Goal: Information Seeking & Learning: Learn about a topic

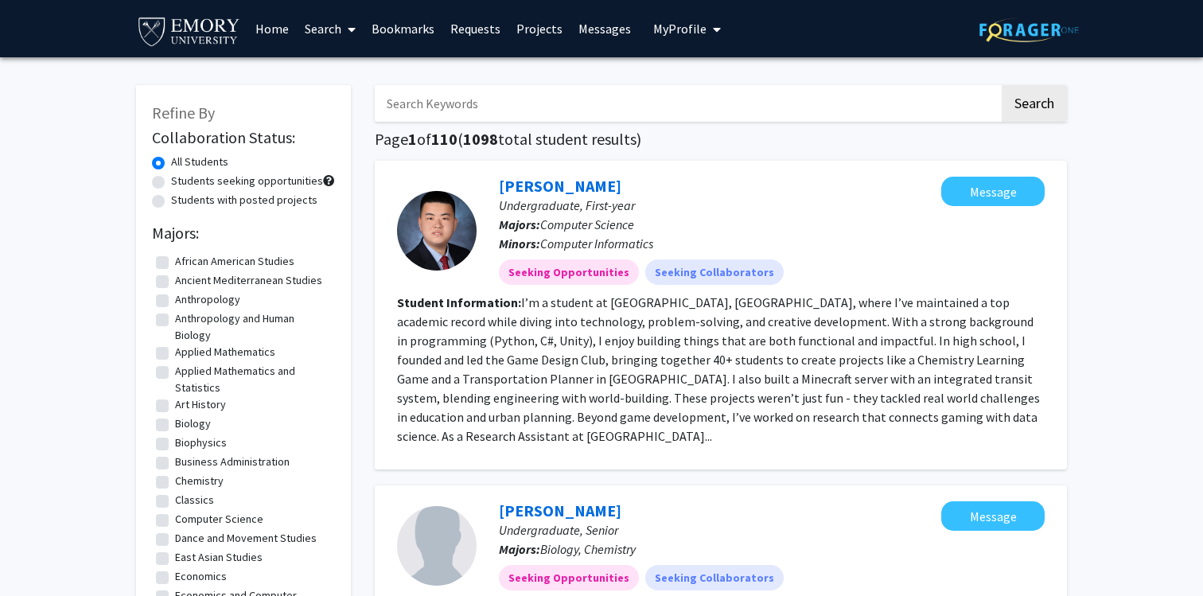
click at [328, 26] on link "Search" at bounding box center [330, 29] width 67 height 56
click at [337, 76] on span "Faculty/Staff" at bounding box center [355, 73] width 117 height 32
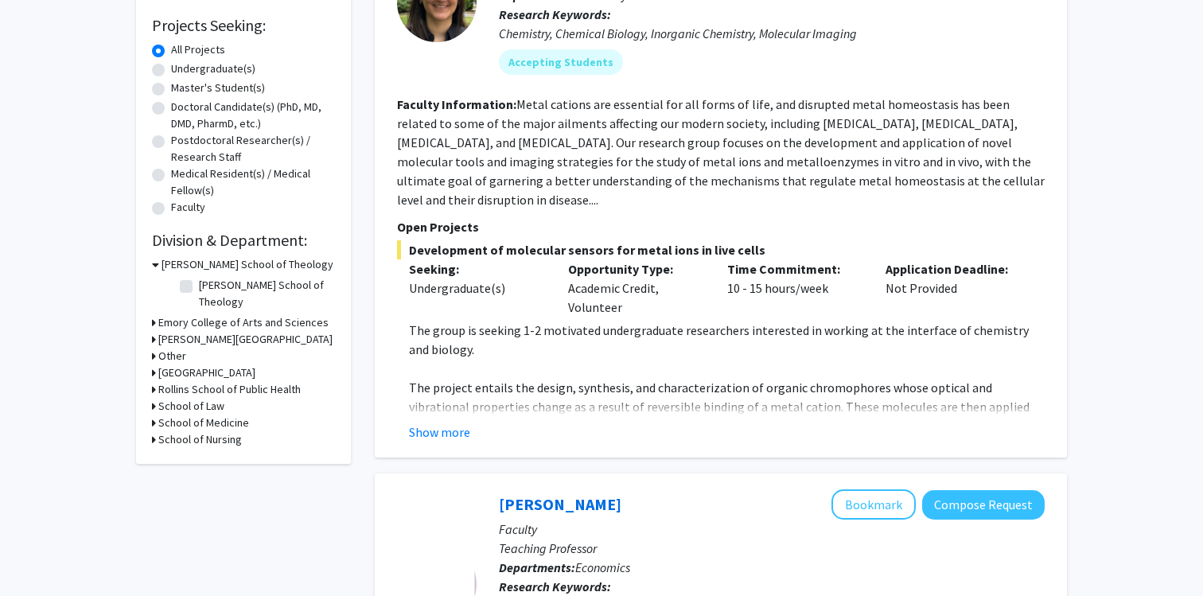
scroll to position [310, 0]
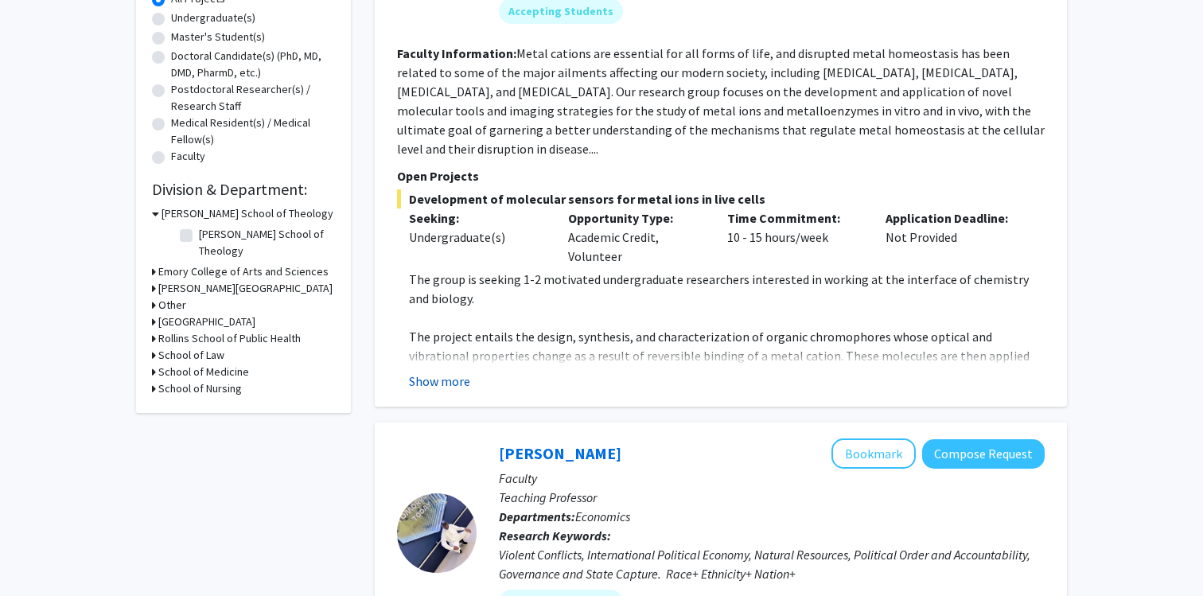
click at [438, 372] on button "Show more" at bounding box center [439, 381] width 61 height 19
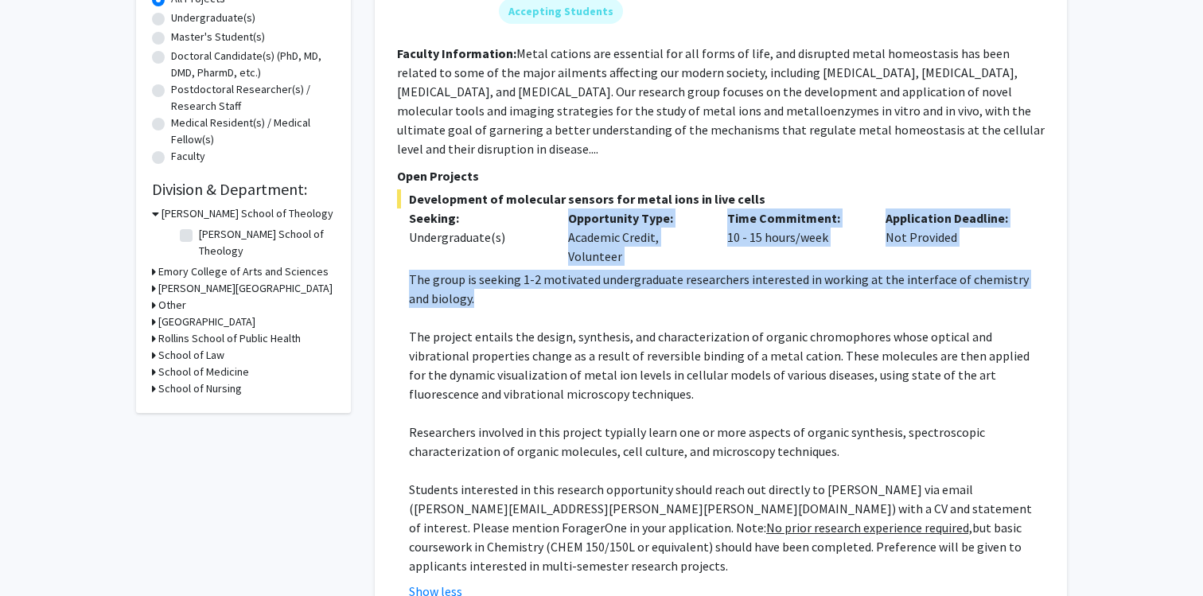
drag, startPoint x: 395, startPoint y: 248, endPoint x: 467, endPoint y: 286, distance: 81.9
click at [467, 286] on div "[PERSON_NAME] Bookmark Compose Request Faculty Professor of Chemistry Departmen…" at bounding box center [721, 233] width 692 height 766
click at [467, 286] on p "The group is seeking 1-2 motivated undergraduate researchers interested in work…" at bounding box center [727, 289] width 636 height 38
drag, startPoint x: 376, startPoint y: 252, endPoint x: 458, endPoint y: 294, distance: 91.5
click at [458, 294] on div "[PERSON_NAME] Bookmark Compose Request Faculty Professor of Chemistry Departmen…" at bounding box center [721, 233] width 692 height 766
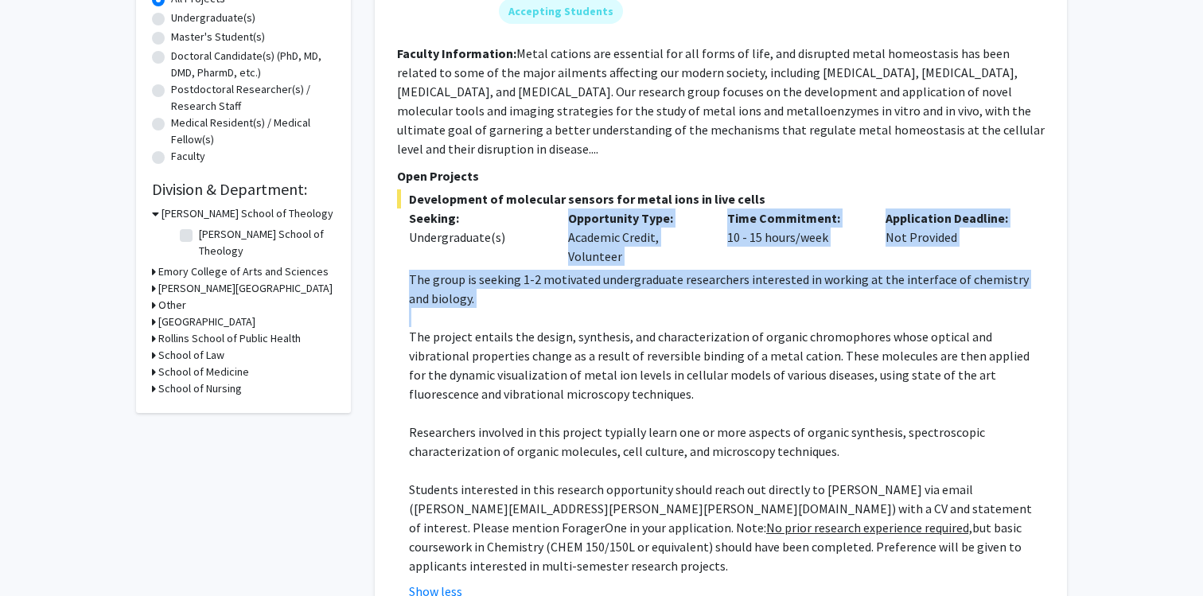
click at [458, 308] on p at bounding box center [727, 317] width 636 height 19
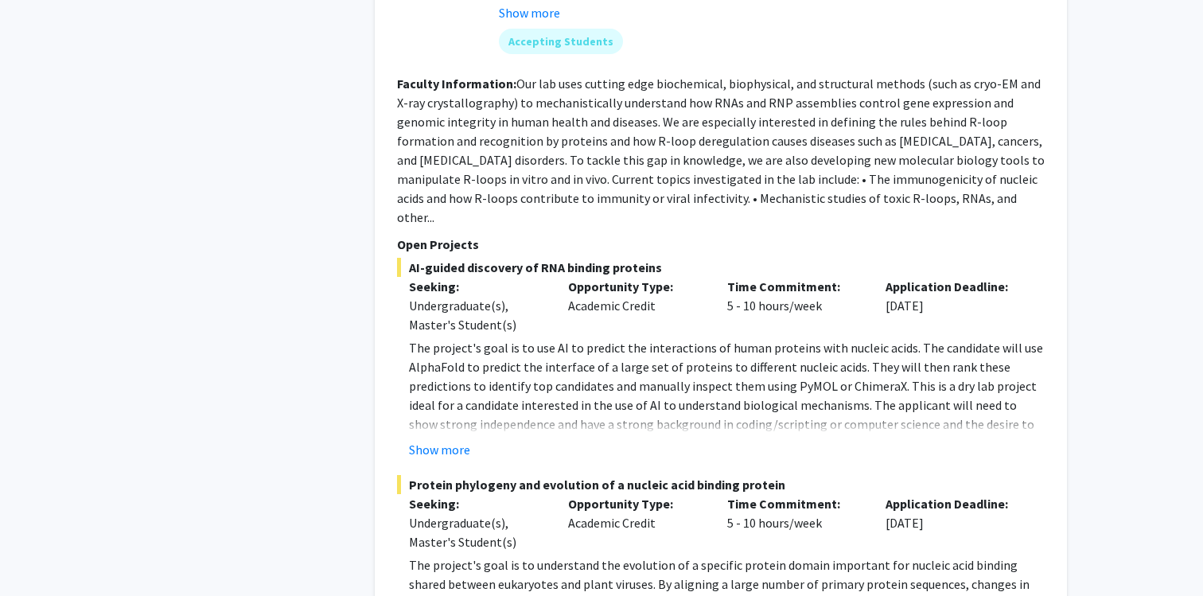
scroll to position [1745, 0]
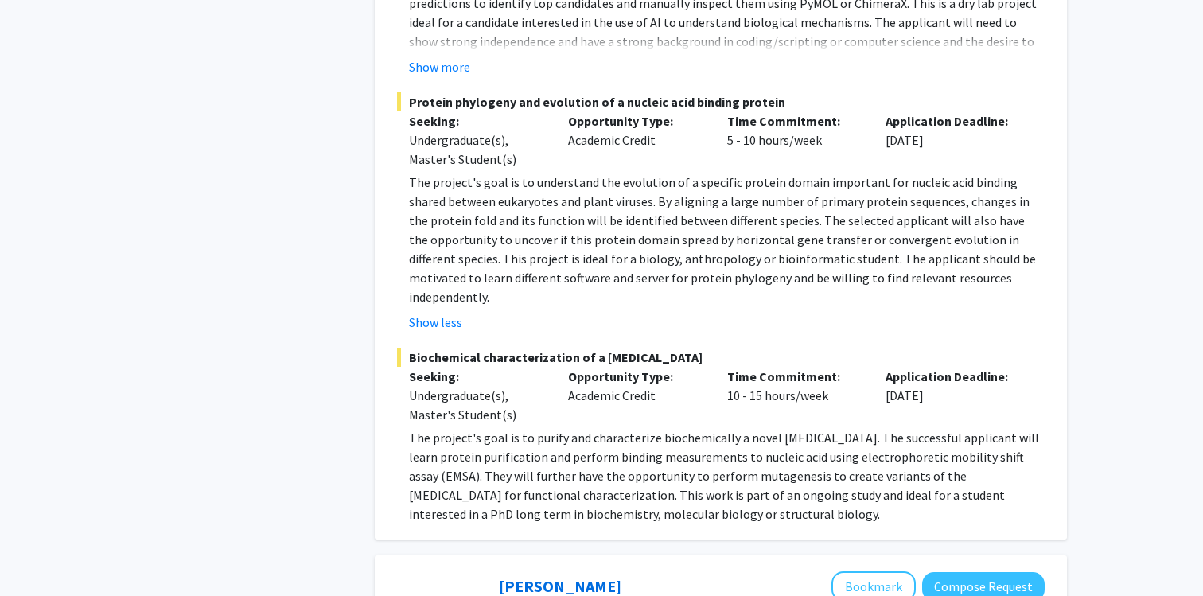
scroll to position [2233, 0]
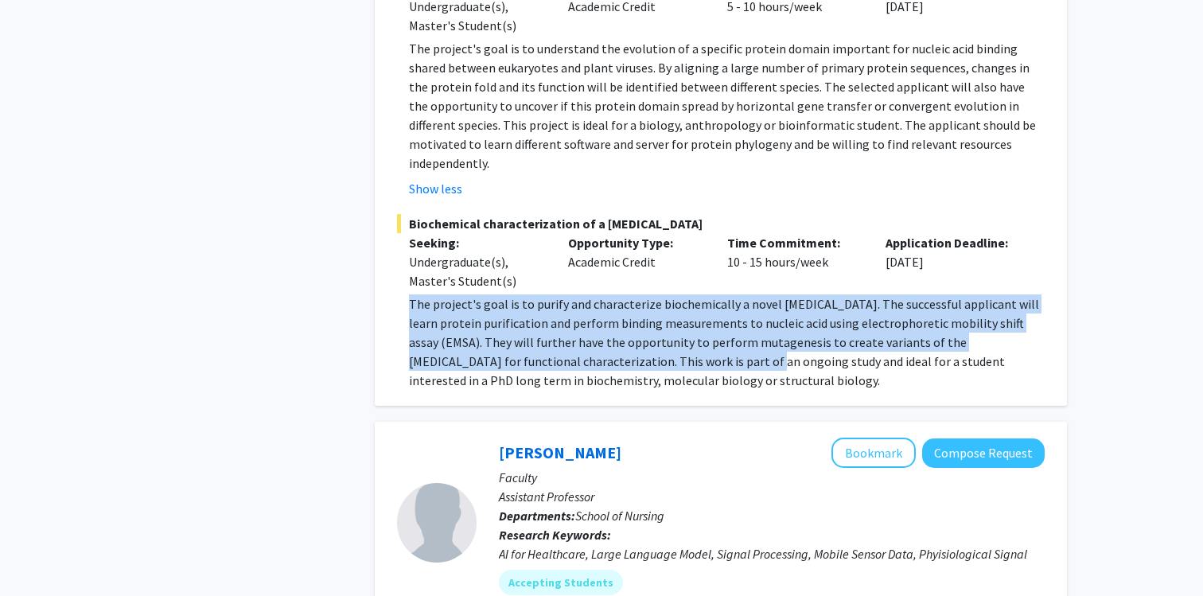
drag, startPoint x: 405, startPoint y: 204, endPoint x: 672, endPoint y: 257, distance: 271.7
click at [672, 294] on fg-read-more "The project's goal is to purify and characterize biochemically a novel [MEDICAL…" at bounding box center [721, 341] width 648 height 95
click at [672, 294] on p "The project's goal is to purify and characterize biochemically a novel [MEDICAL…" at bounding box center [727, 341] width 636 height 95
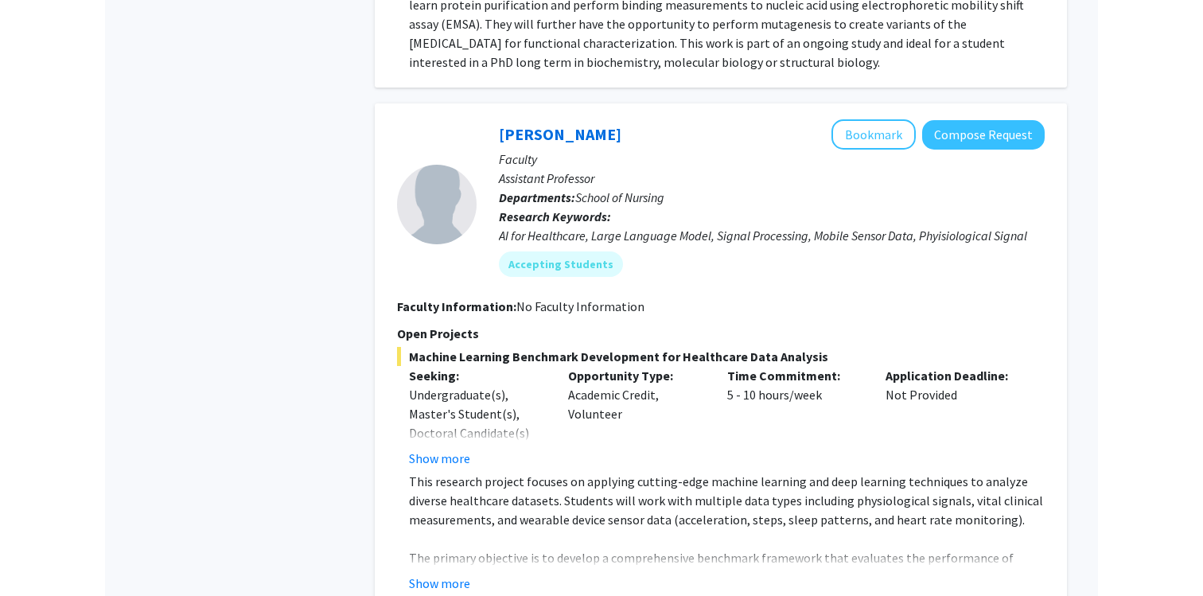
scroll to position [2558, 0]
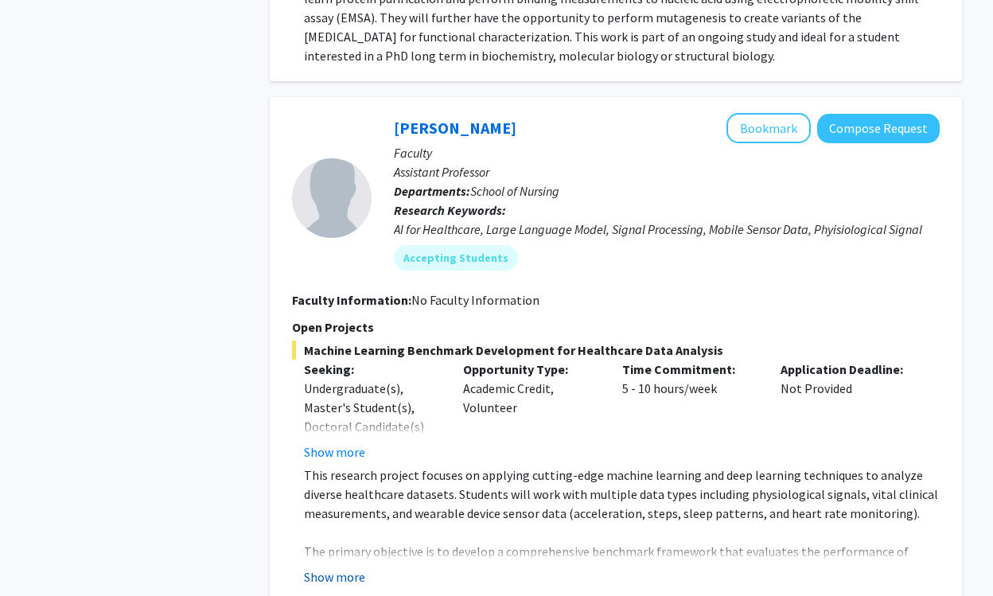
click at [333, 567] on button "Show more" at bounding box center [334, 576] width 61 height 19
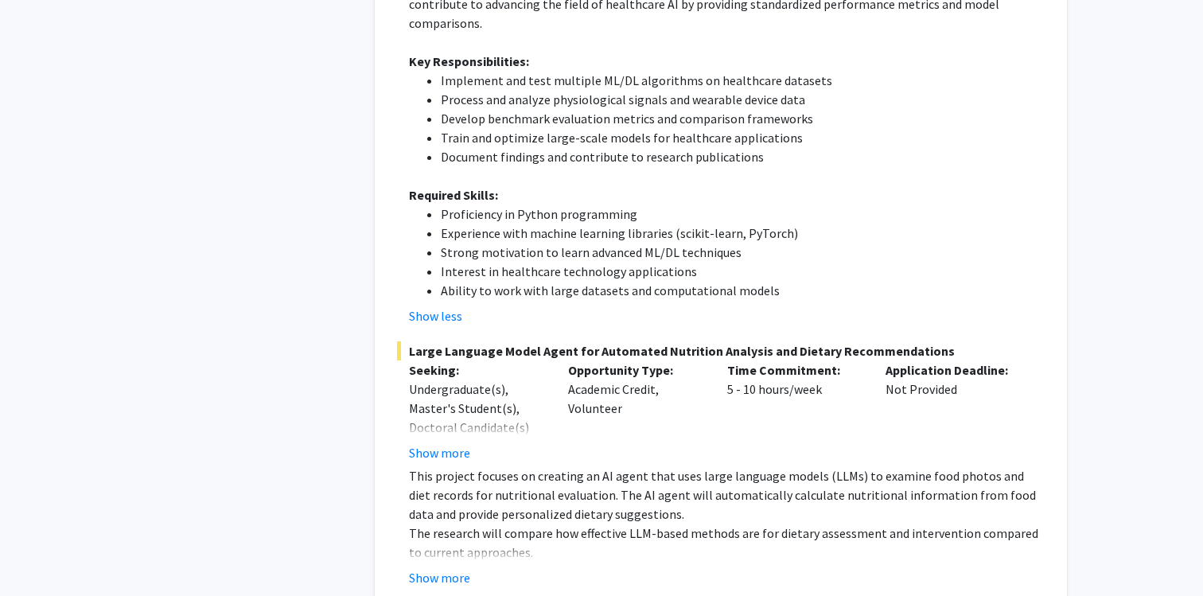
scroll to position [3159, 0]
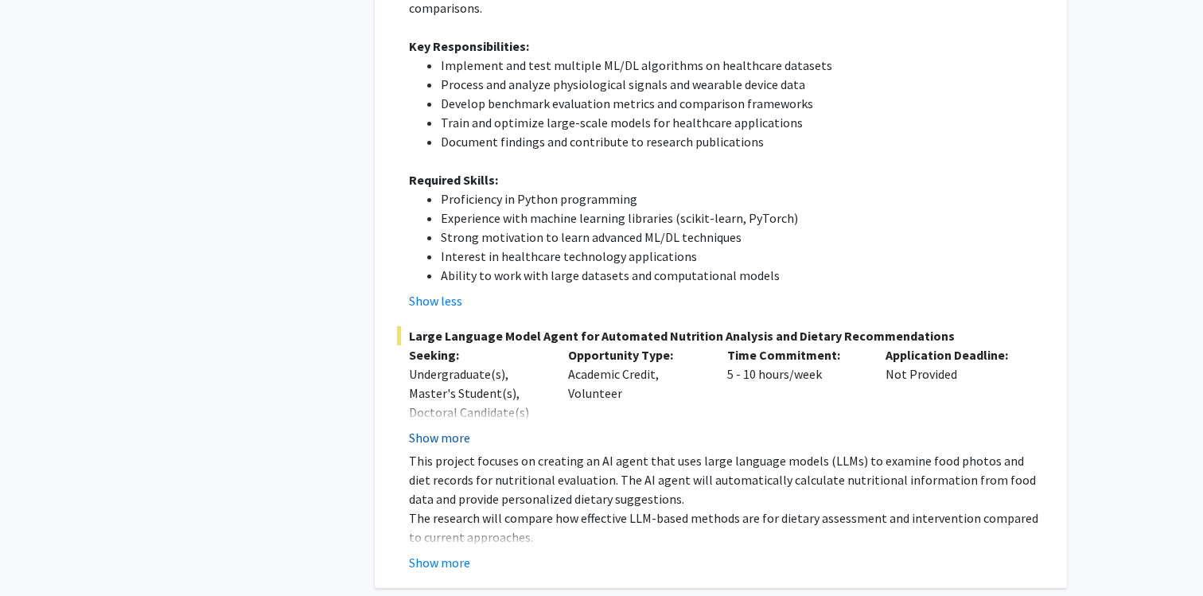
click at [447, 428] on button "Show more" at bounding box center [439, 437] width 61 height 19
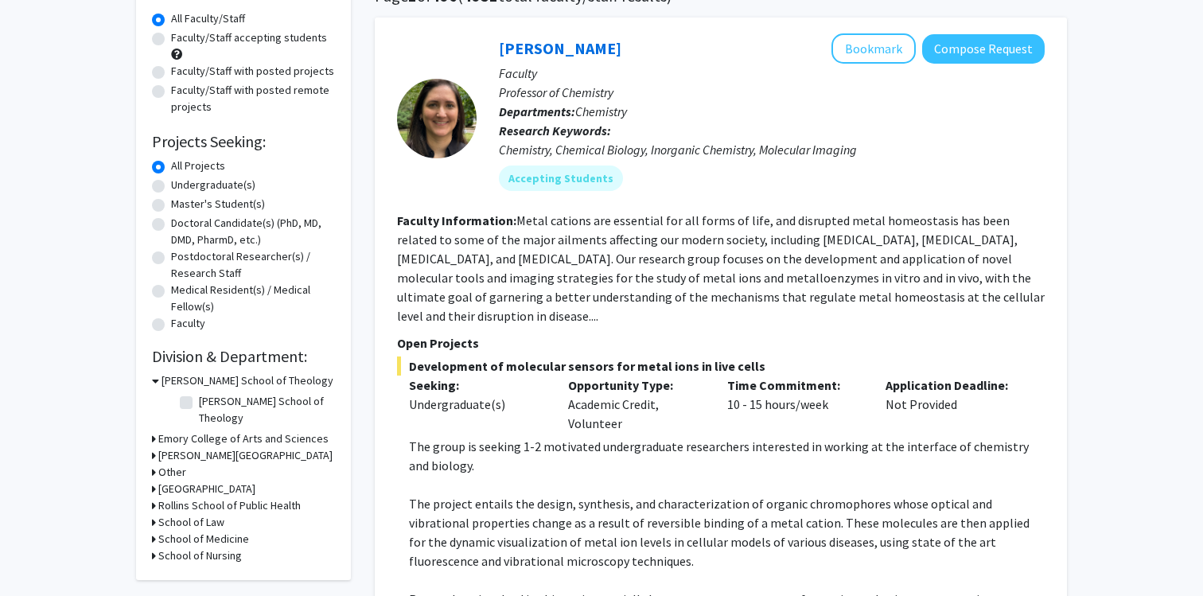
scroll to position [144, 0]
click at [228, 430] on h3 "Emory College of Arts and Sciences" at bounding box center [243, 438] width 170 height 17
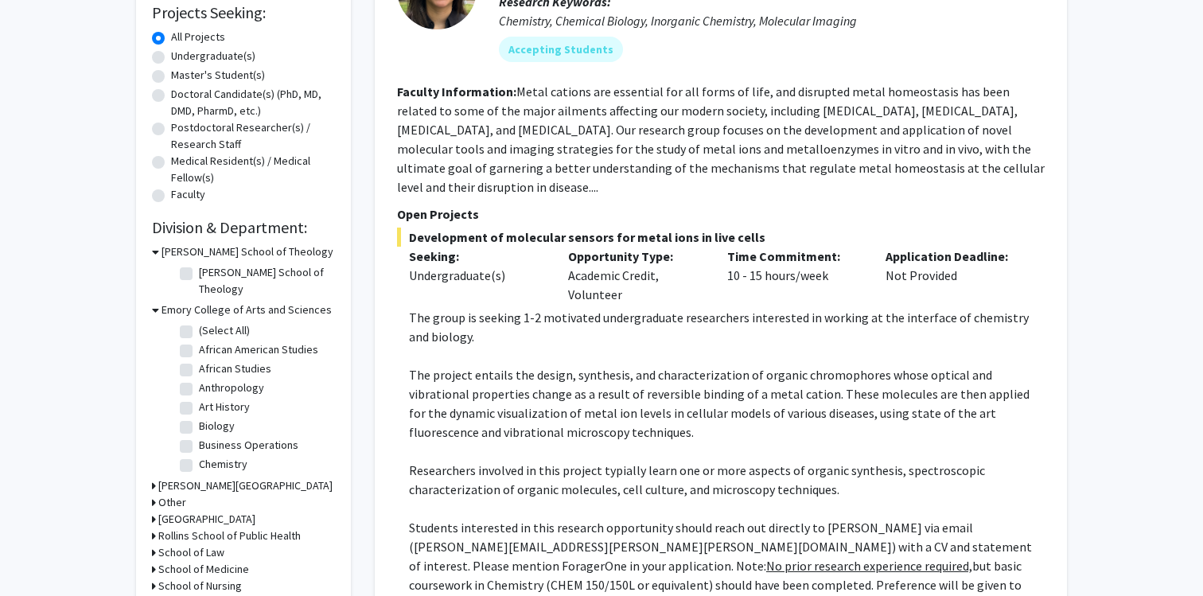
scroll to position [409, 0]
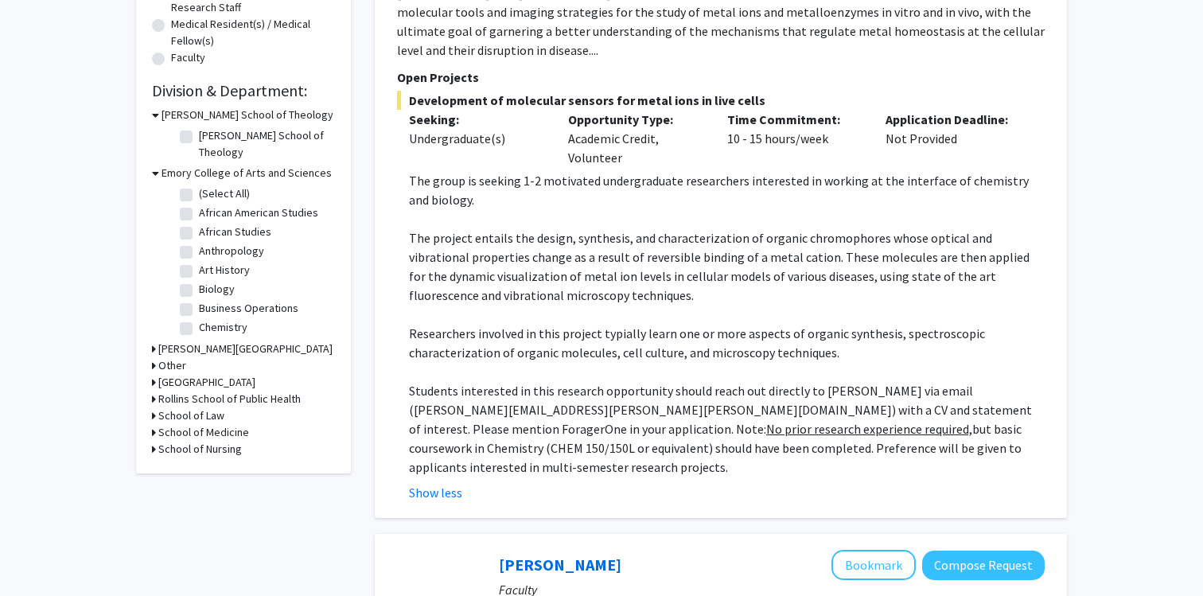
click at [185, 424] on h3 "School of Medicine" at bounding box center [203, 432] width 91 height 17
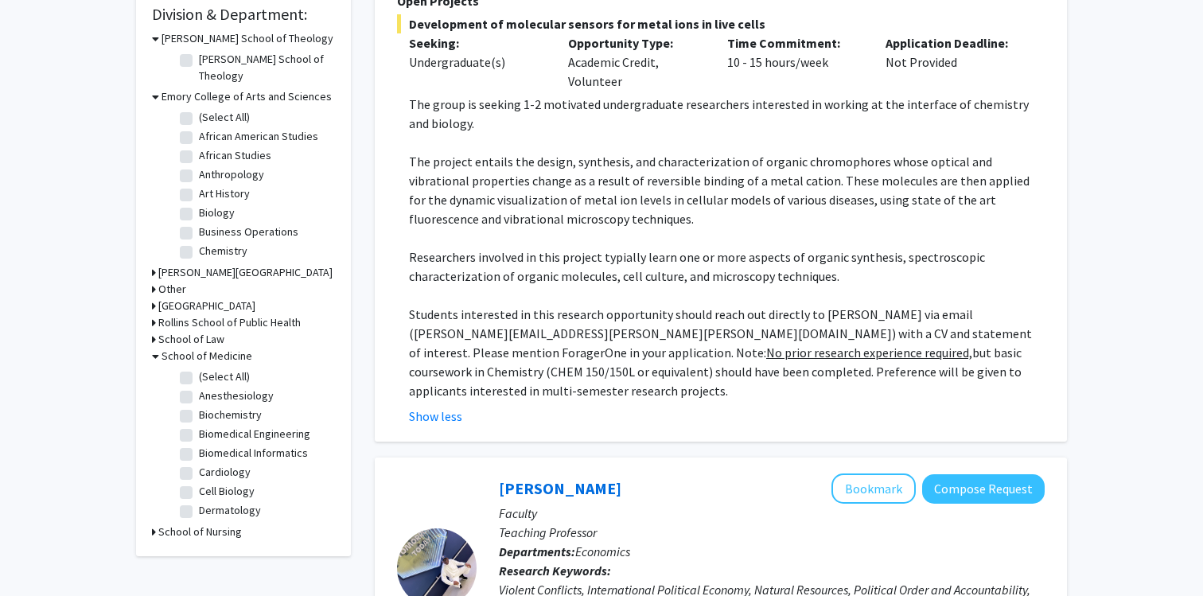
scroll to position [571, 0]
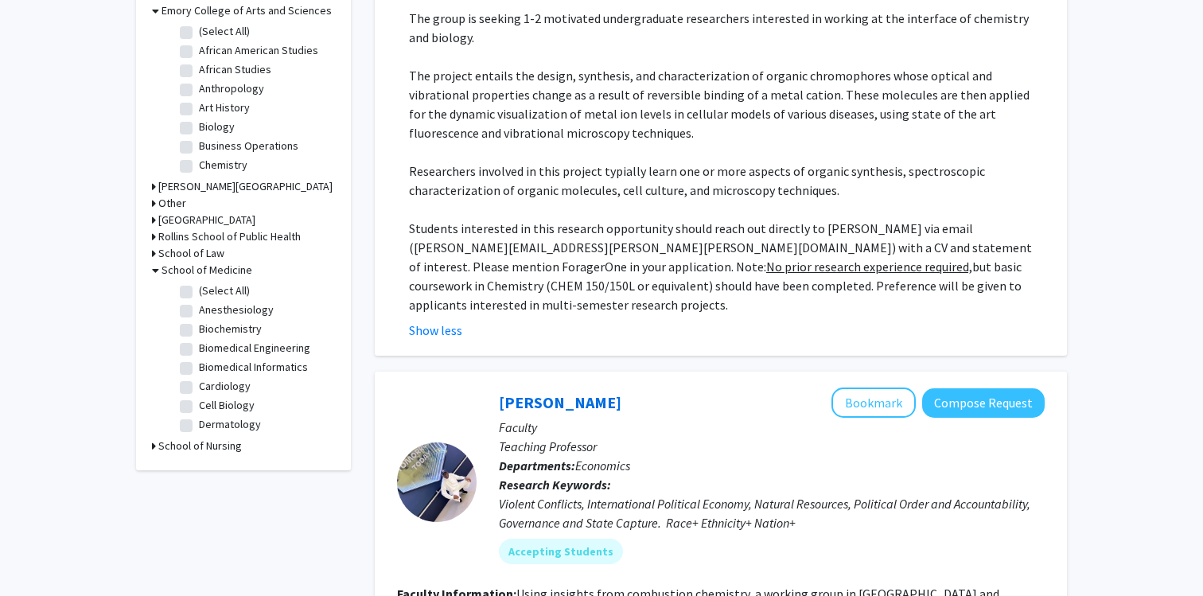
click at [182, 438] on h3 "School of Nursing" at bounding box center [200, 446] width 84 height 17
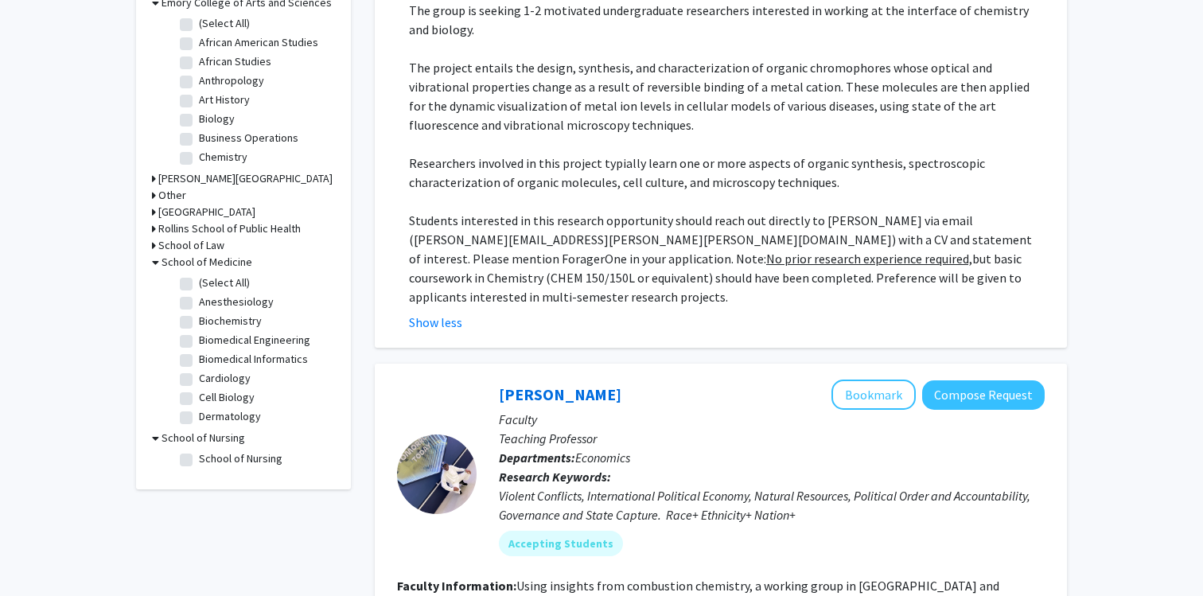
click at [195, 237] on h3 "School of Law" at bounding box center [191, 245] width 66 height 17
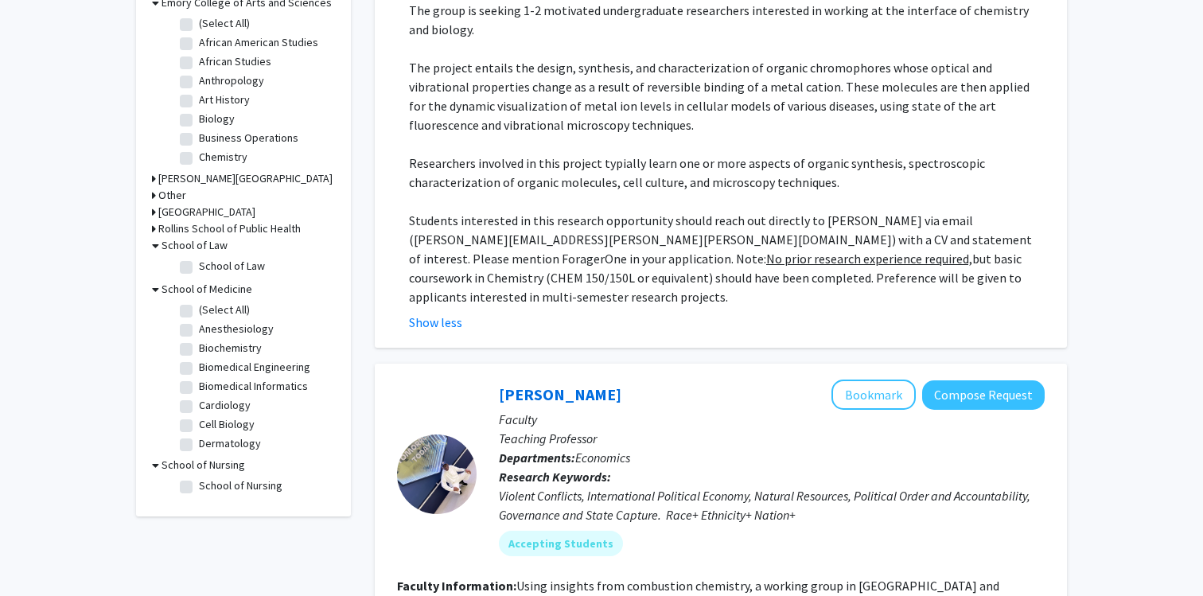
click at [196, 220] on h3 "Rollins School of Public Health" at bounding box center [229, 228] width 142 height 17
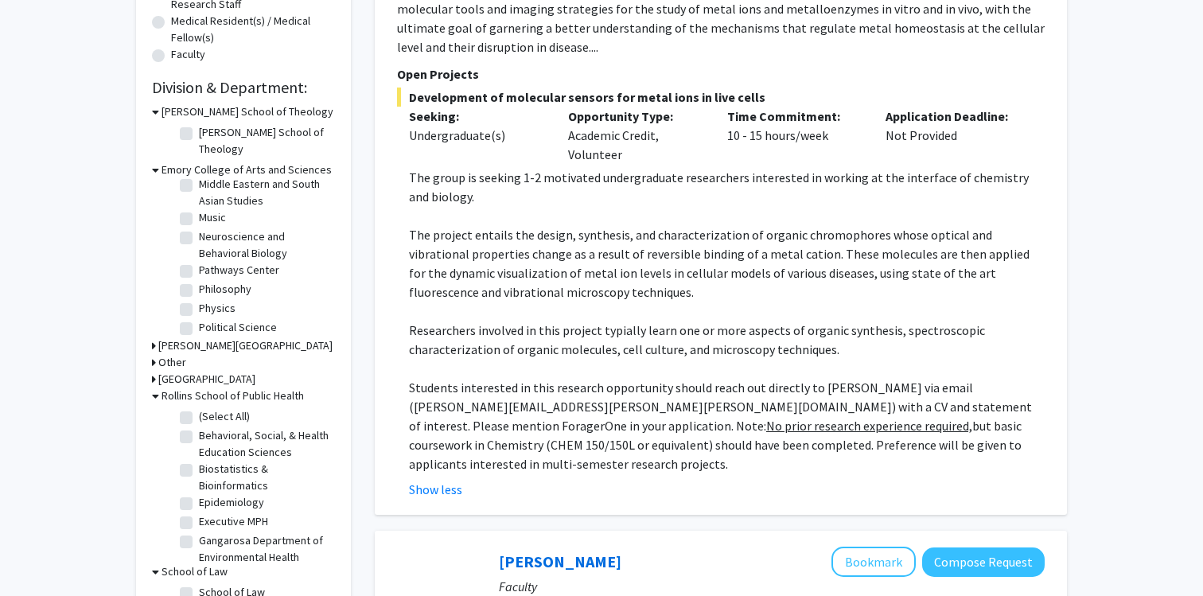
scroll to position [552, 0]
click at [210, 241] on label "Neuroscience and Behavioral Biology" at bounding box center [265, 257] width 132 height 33
click at [209, 241] on input "Neuroscience and Behavioral Biology" at bounding box center [204, 246] width 10 height 10
checkbox input "true"
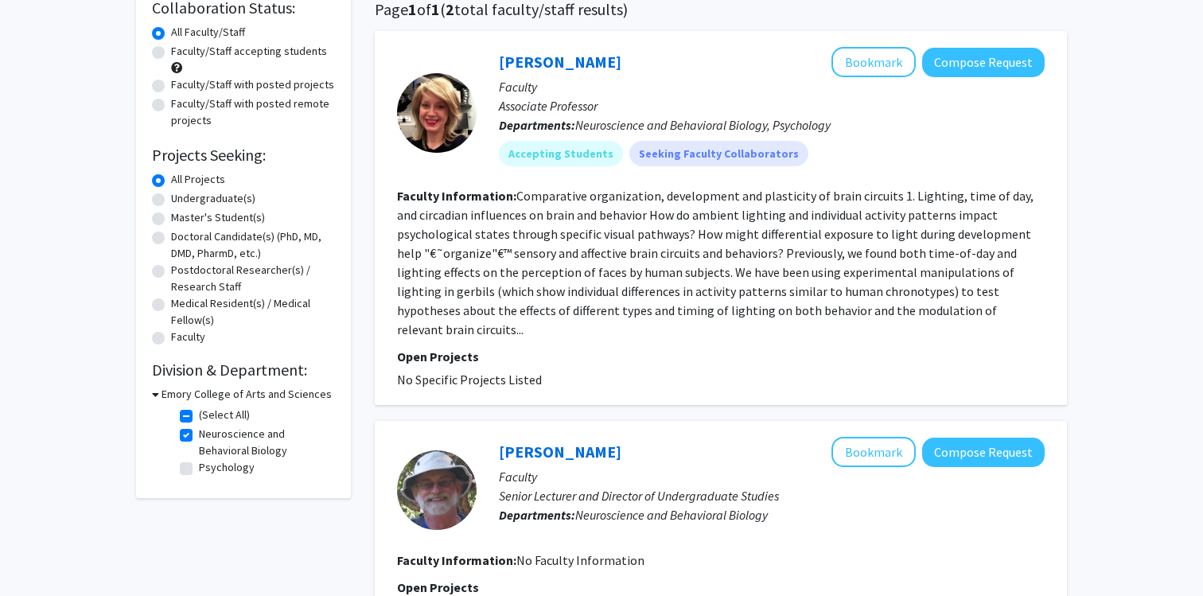
scroll to position [126, 0]
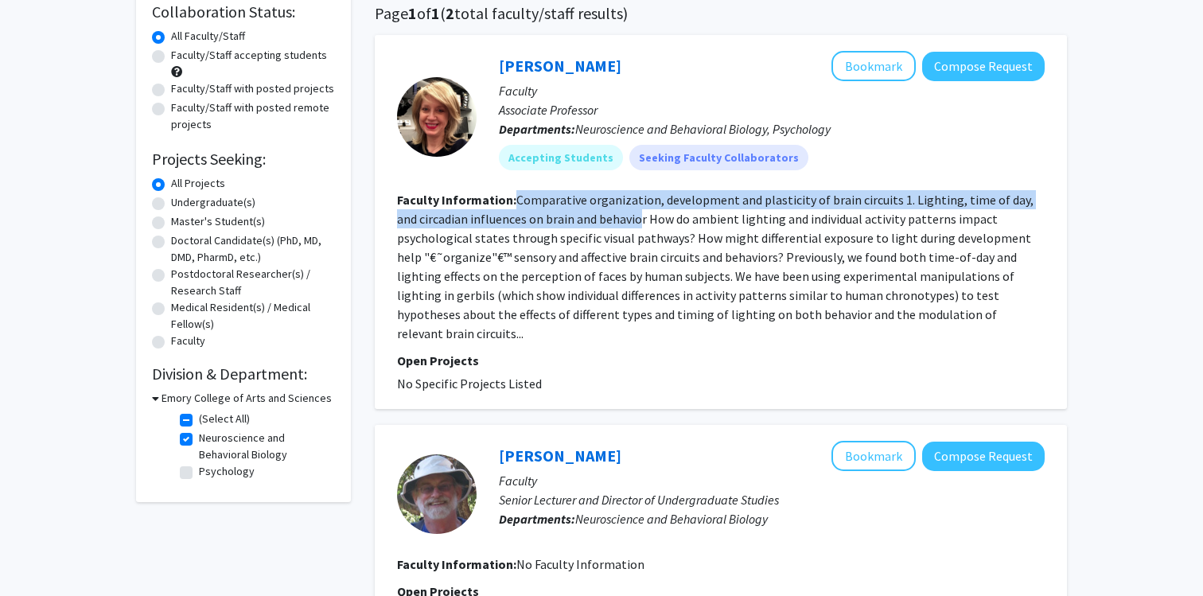
drag, startPoint x: 515, startPoint y: 200, endPoint x: 617, endPoint y: 209, distance: 103.1
click at [617, 209] on section "Faculty Information: Comparative organization, development and plasticity of br…" at bounding box center [721, 266] width 648 height 153
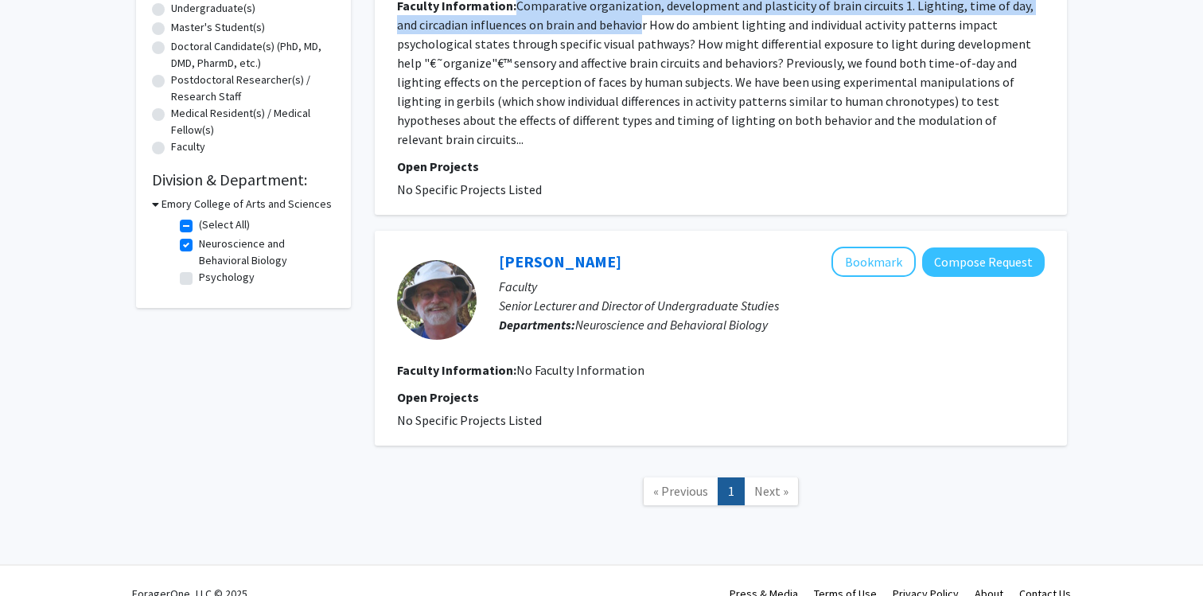
scroll to position [308, 0]
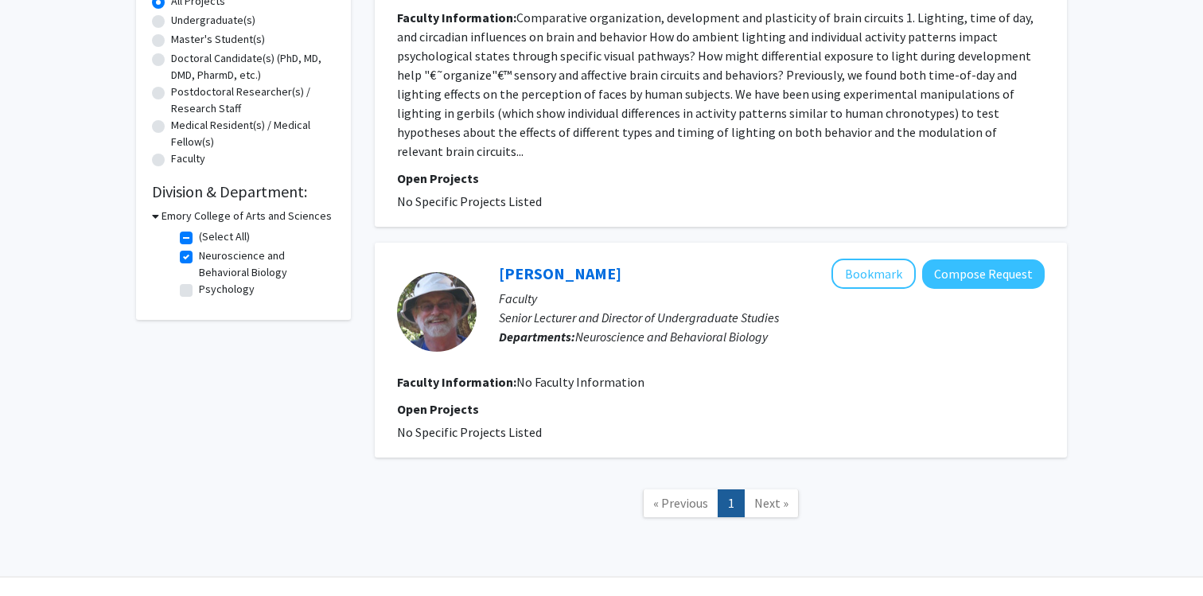
click at [199, 261] on label "Neuroscience and Behavioral Biology" at bounding box center [265, 263] width 132 height 33
click at [199, 258] on input "Neuroscience and Behavioral Biology" at bounding box center [204, 252] width 10 height 10
checkbox input "false"
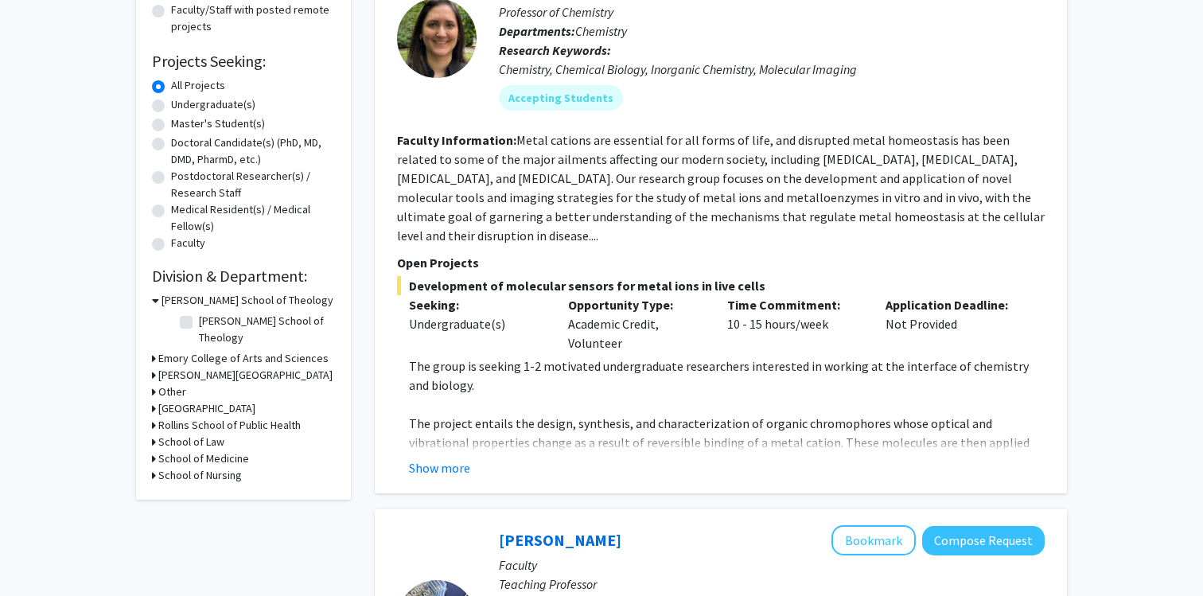
scroll to position [256, 0]
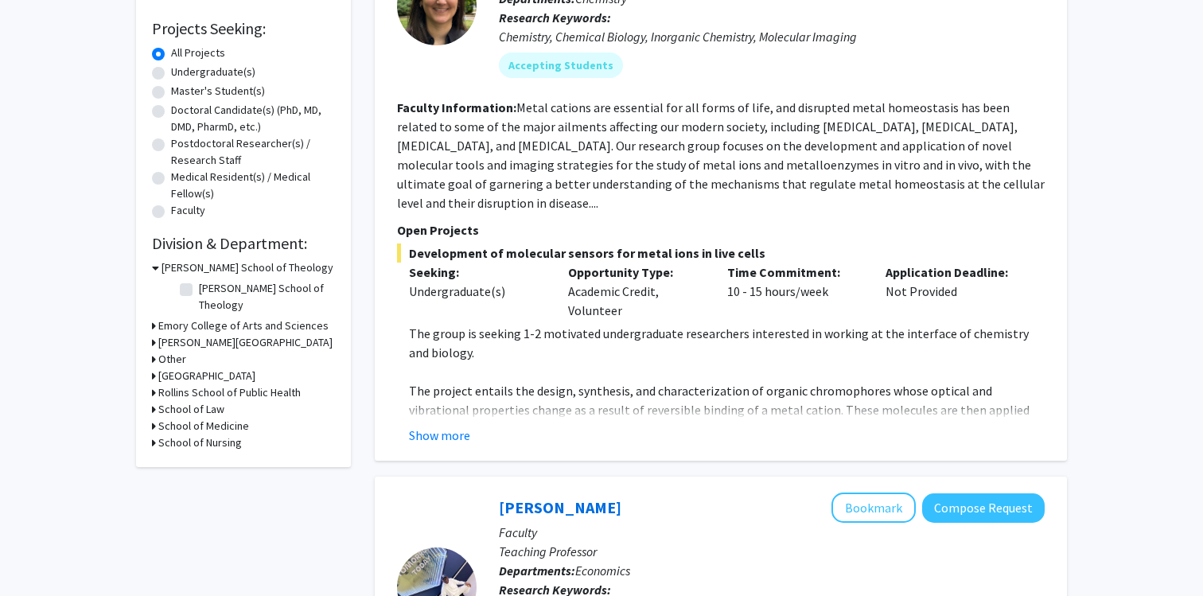
click at [199, 317] on h3 "Emory College of Arts and Sciences" at bounding box center [243, 325] width 170 height 17
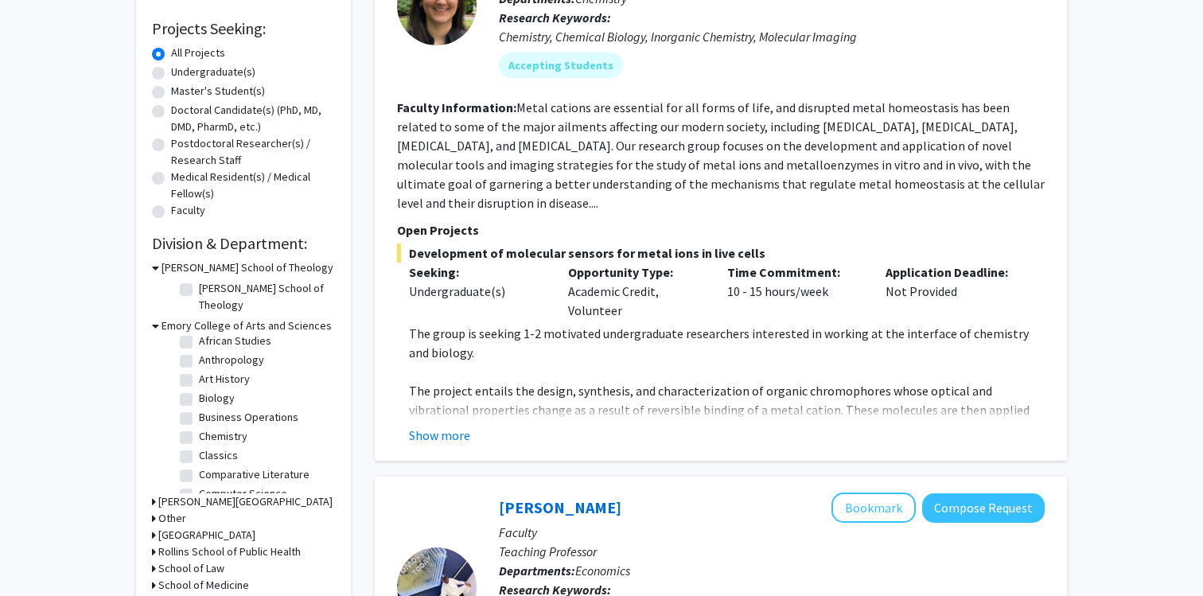
scroll to position [36, 0]
click at [199, 360] on label "Anthropology" at bounding box center [231, 368] width 65 height 17
click at [199, 360] on input "Anthropology" at bounding box center [204, 365] width 10 height 10
checkbox input "true"
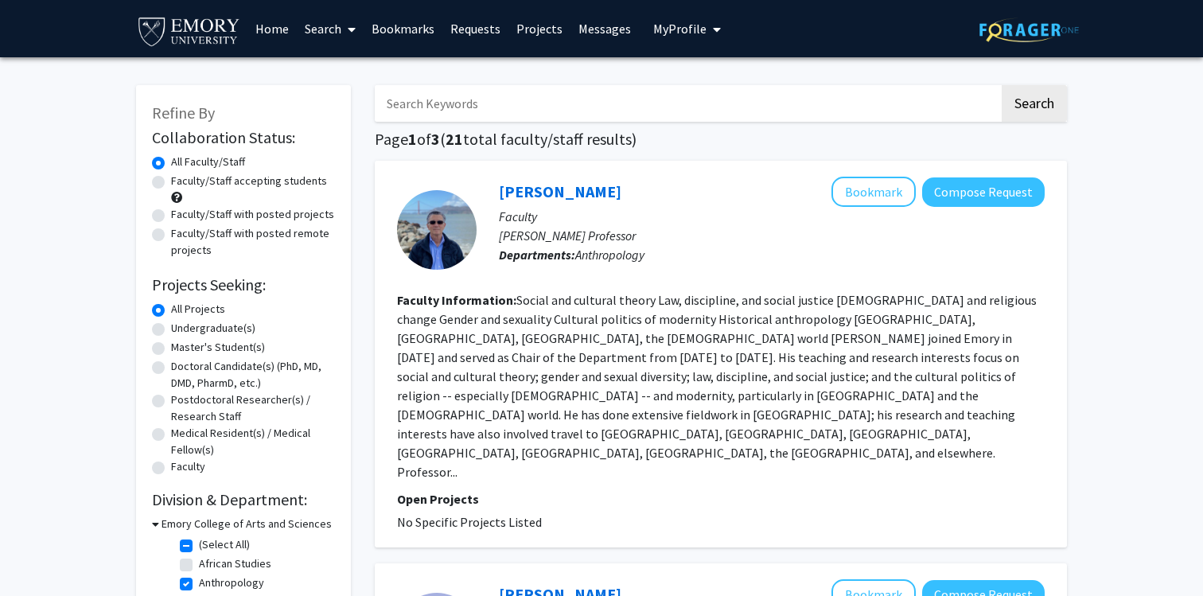
scroll to position [24, 0]
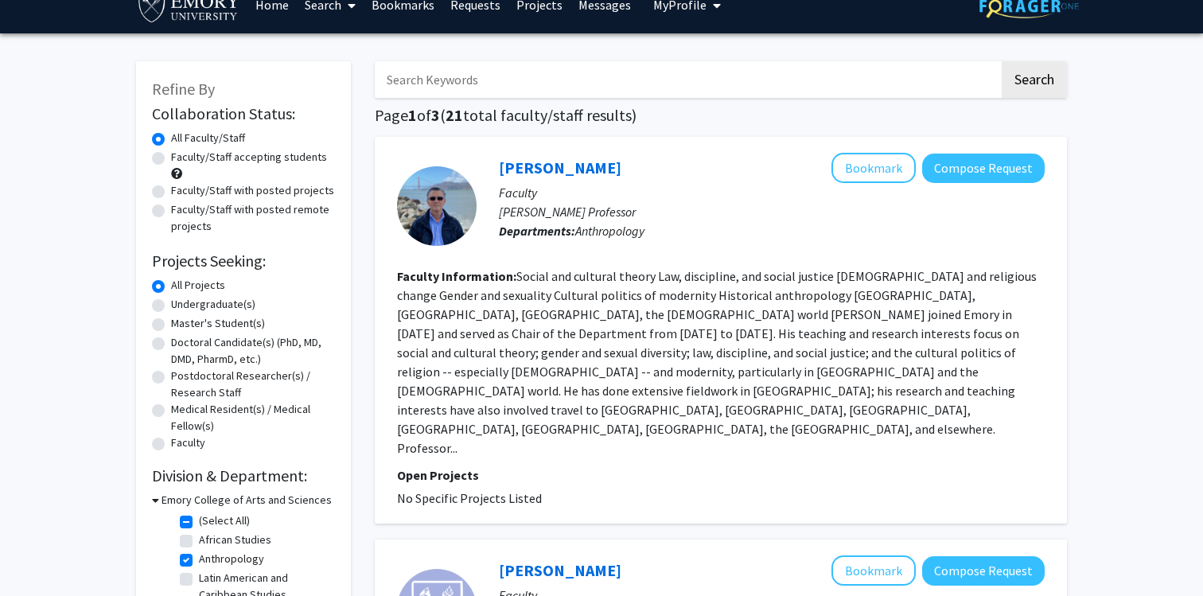
click at [222, 162] on label "Faculty/Staff accepting students" at bounding box center [249, 157] width 156 height 17
click at [181, 159] on input "Faculty/Staff accepting students" at bounding box center [176, 154] width 10 height 10
radio input "true"
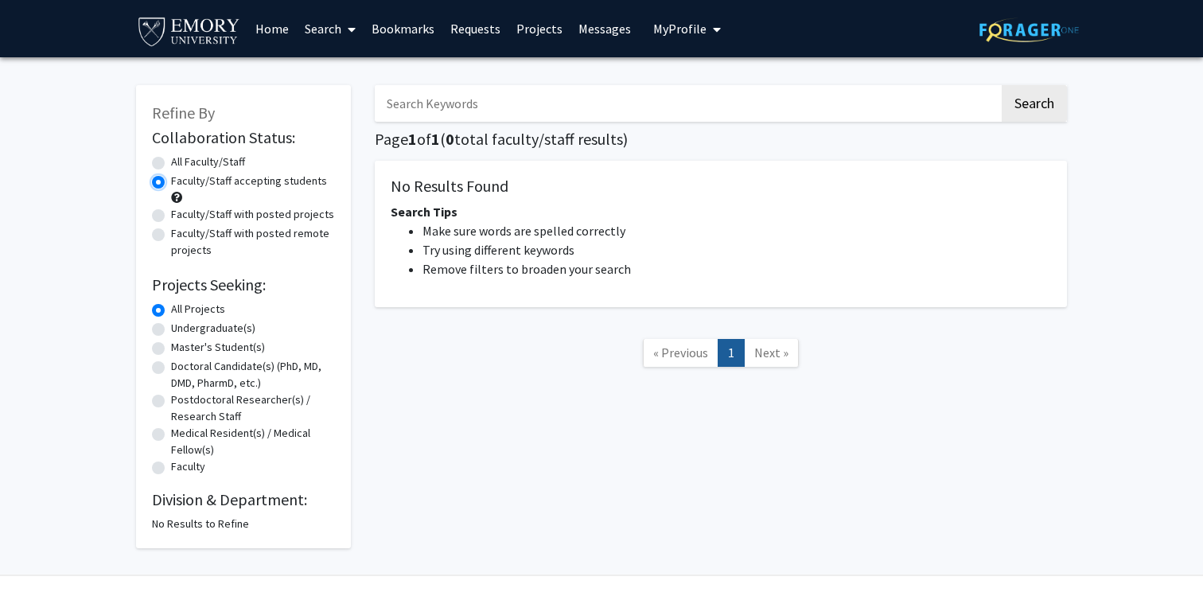
scroll to position [36, 0]
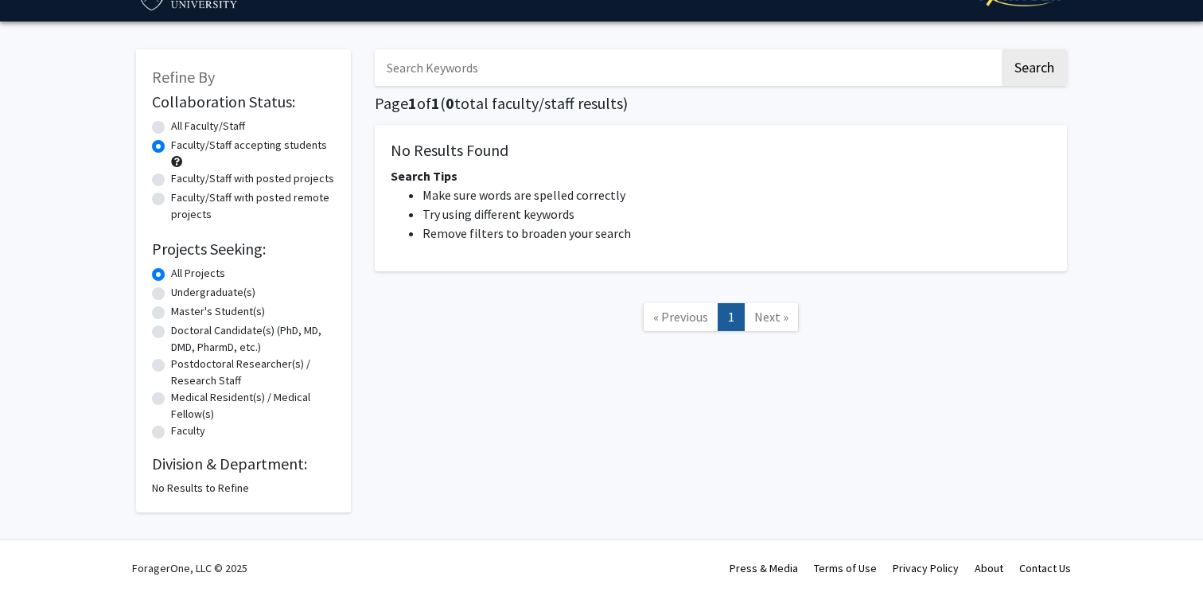
click at [185, 127] on label "All Faculty/Staff" at bounding box center [208, 126] width 74 height 17
click at [181, 127] on input "All Faculty/Staff" at bounding box center [176, 123] width 10 height 10
radio input "true"
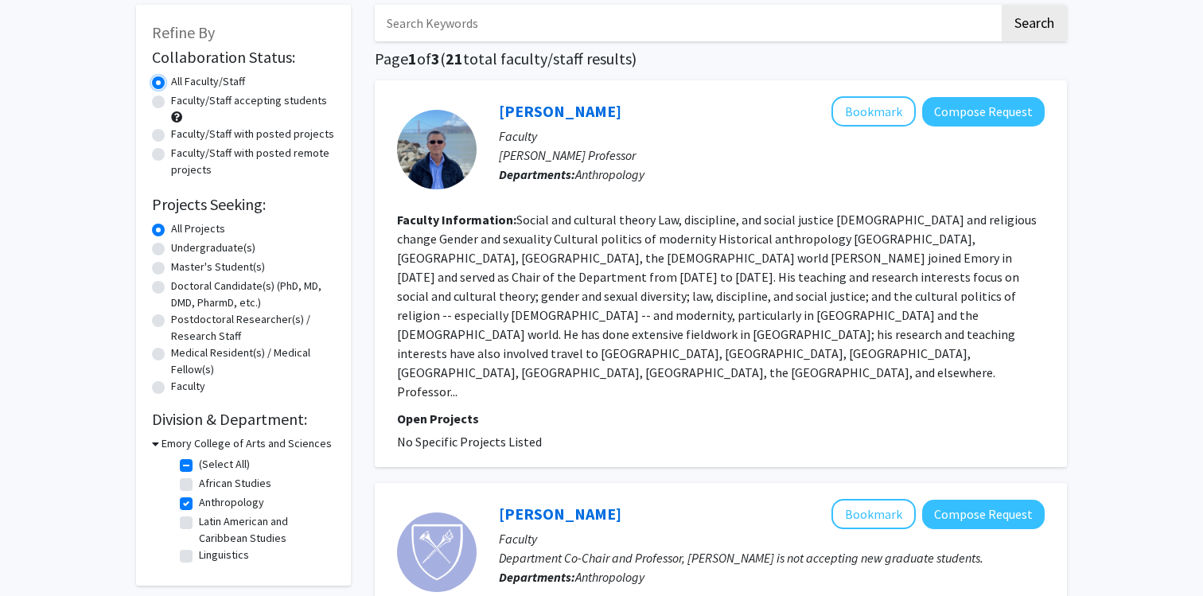
scroll to position [109, 0]
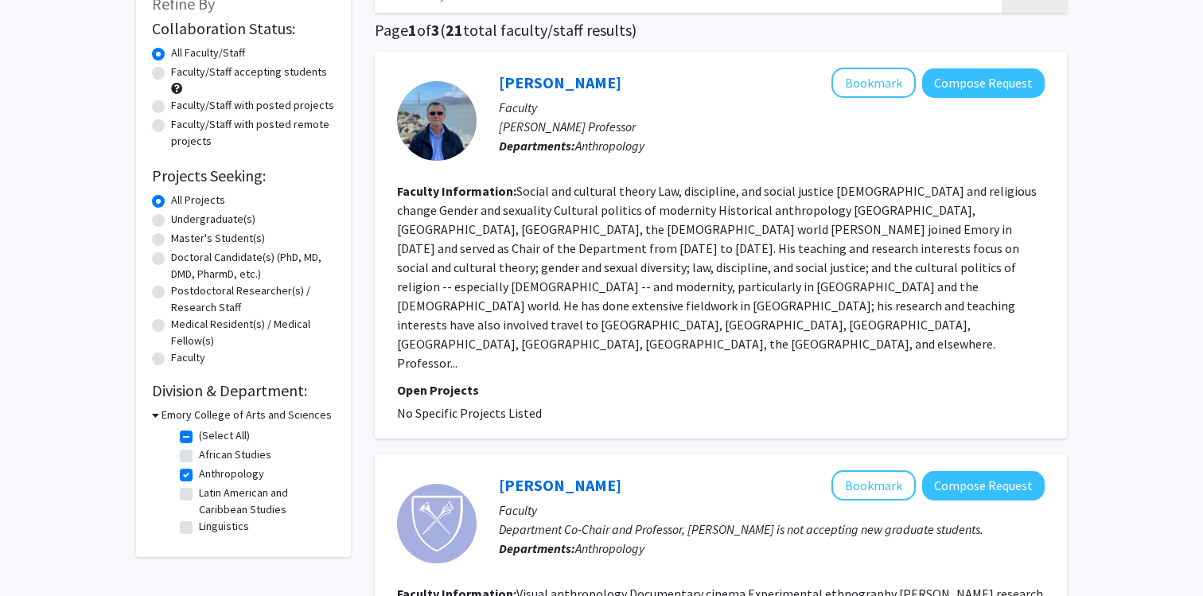
click at [199, 473] on label "Anthropology" at bounding box center [231, 473] width 65 height 17
click at [199, 473] on input "Anthropology" at bounding box center [204, 470] width 10 height 10
checkbox input "false"
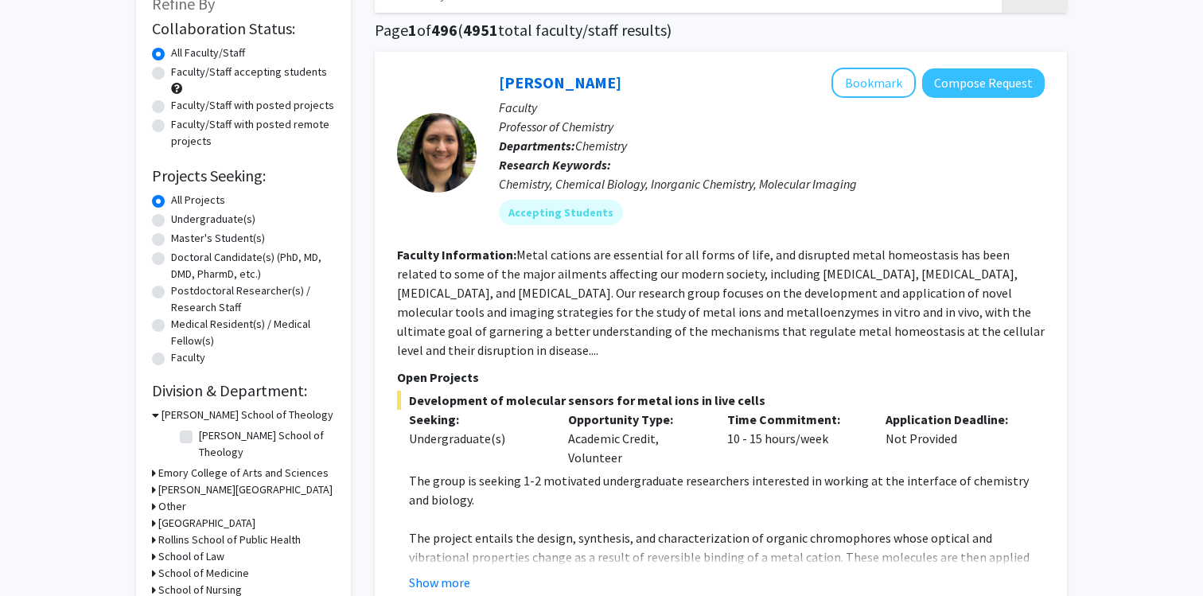
scroll to position [136, 0]
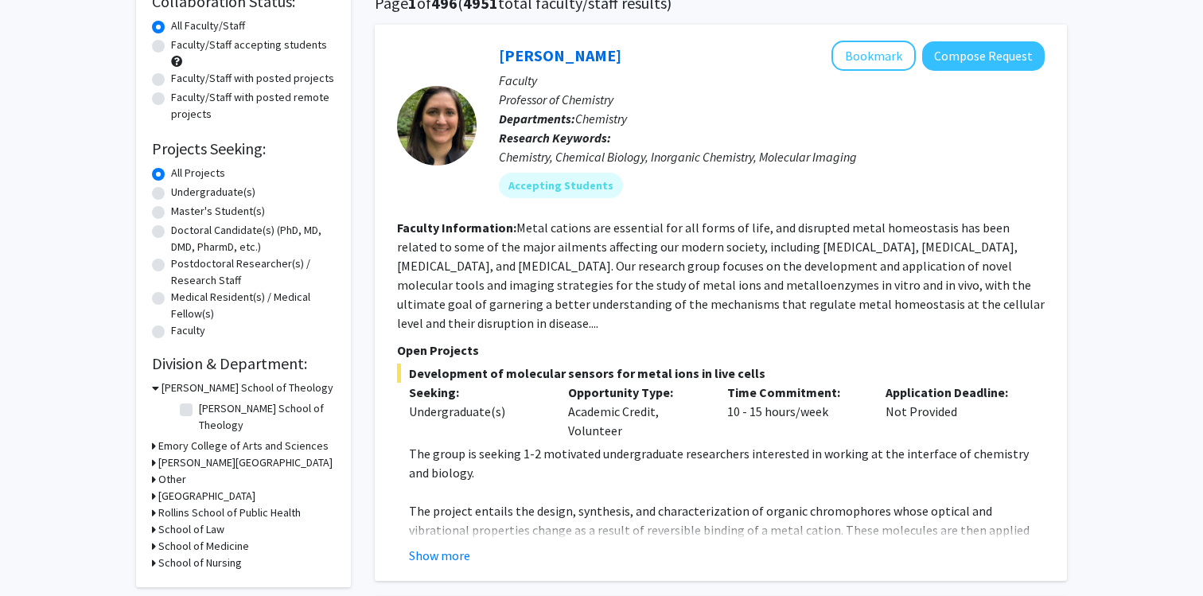
click at [167, 43] on div "Faculty/Staff accepting students" at bounding box center [243, 53] width 183 height 33
click at [171, 44] on label "Faculty/Staff accepting students" at bounding box center [249, 45] width 156 height 17
click at [171, 44] on input "Faculty/Staff accepting students" at bounding box center [176, 42] width 10 height 10
radio input "true"
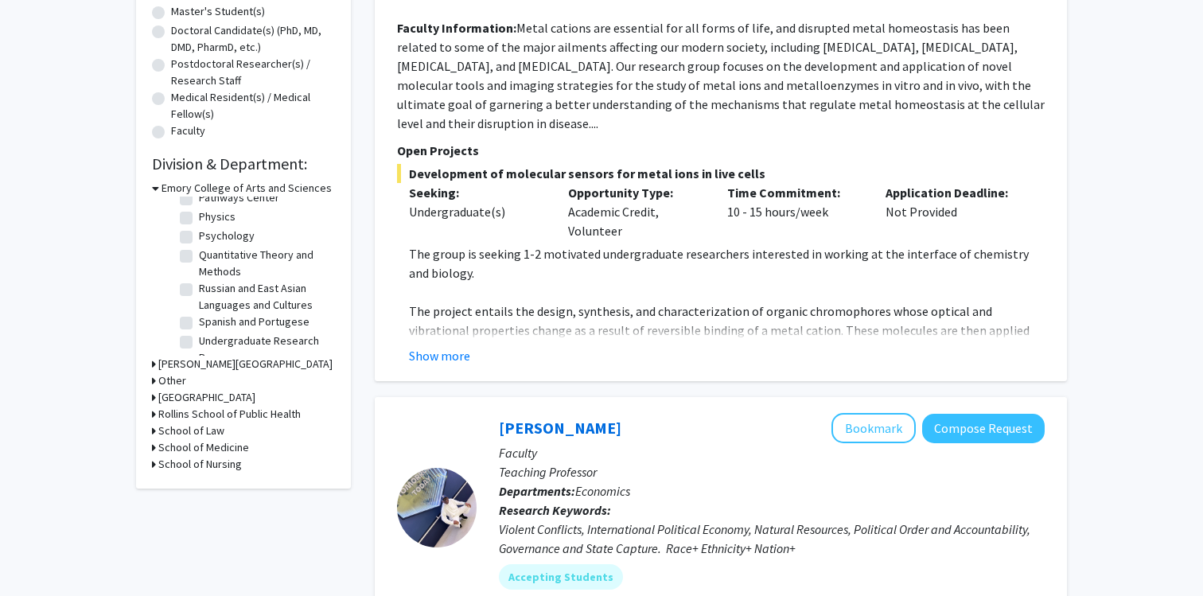
scroll to position [337, 0]
click at [232, 331] on label "Undergraduate Research Programs" at bounding box center [265, 347] width 132 height 33
click at [209, 331] on input "Undergraduate Research Programs" at bounding box center [204, 336] width 10 height 10
checkbox input "true"
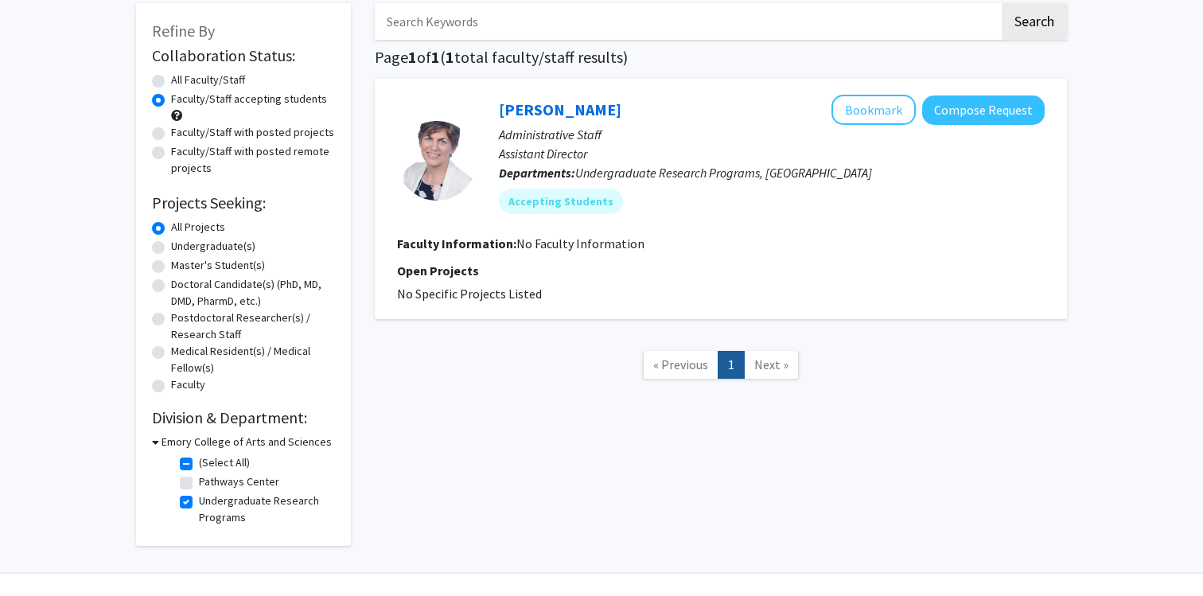
scroll to position [115, 0]
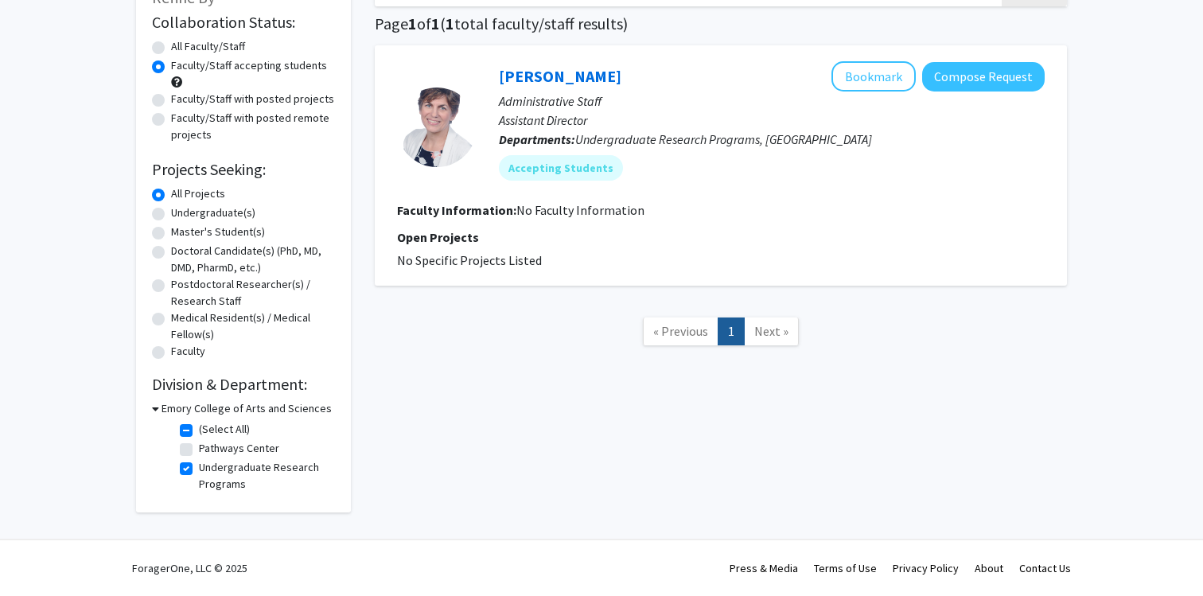
click at [230, 467] on label "Undergraduate Research Programs" at bounding box center [265, 475] width 132 height 33
click at [209, 467] on input "Undergraduate Research Programs" at bounding box center [204, 464] width 10 height 10
checkbox input "false"
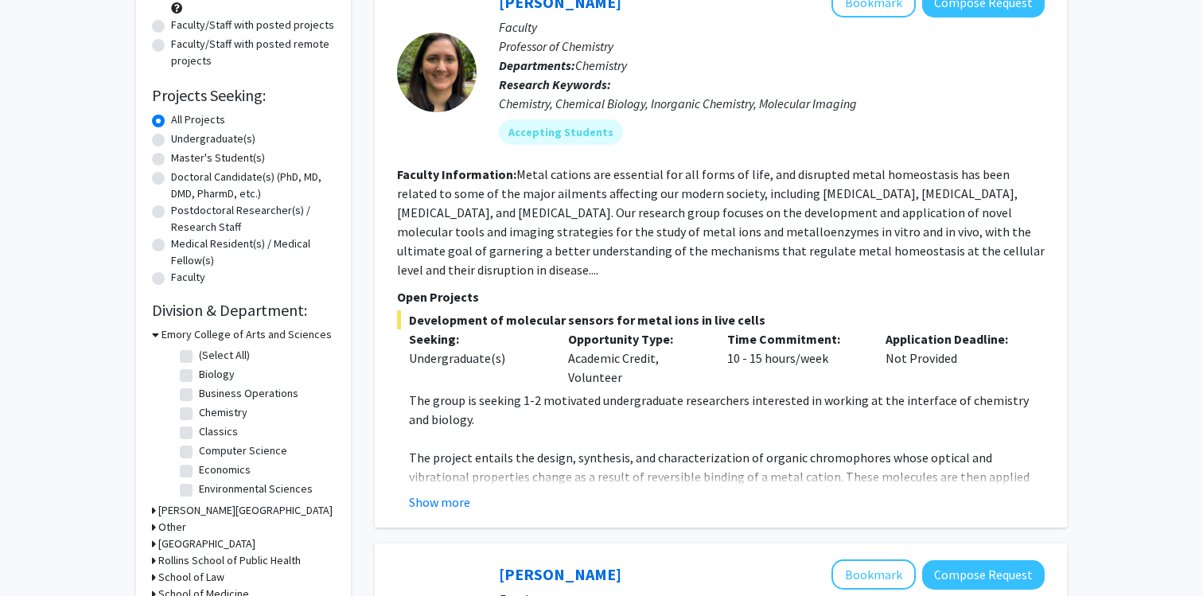
scroll to position [340, 0]
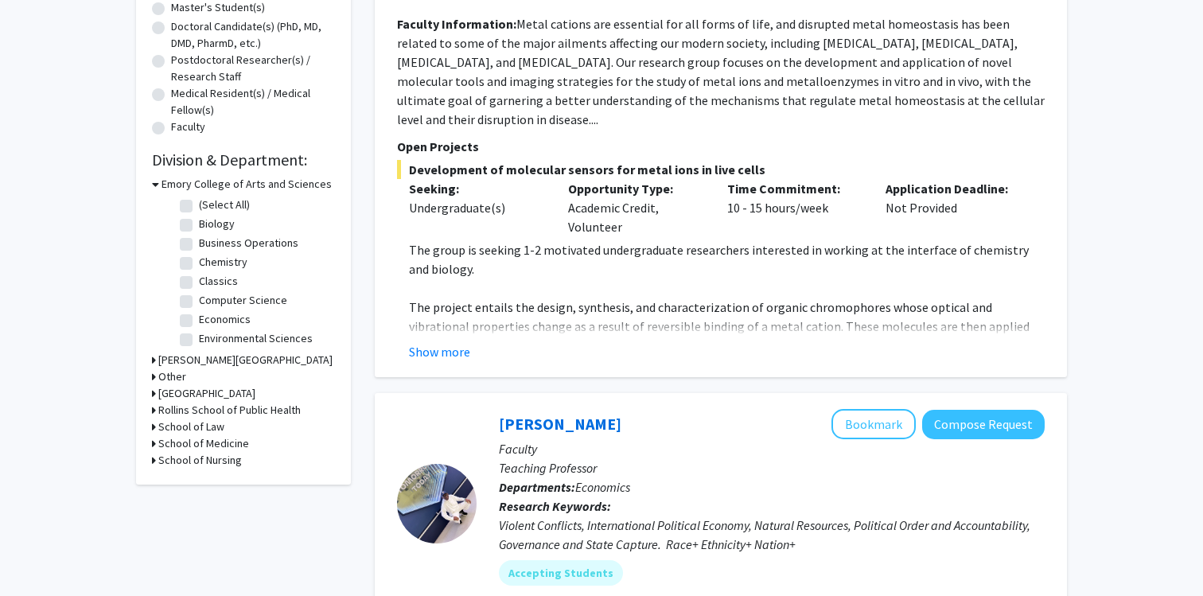
click at [216, 228] on label "Biology" at bounding box center [217, 224] width 36 height 17
click at [209, 226] on input "Biology" at bounding box center [204, 221] width 10 height 10
checkbox input "true"
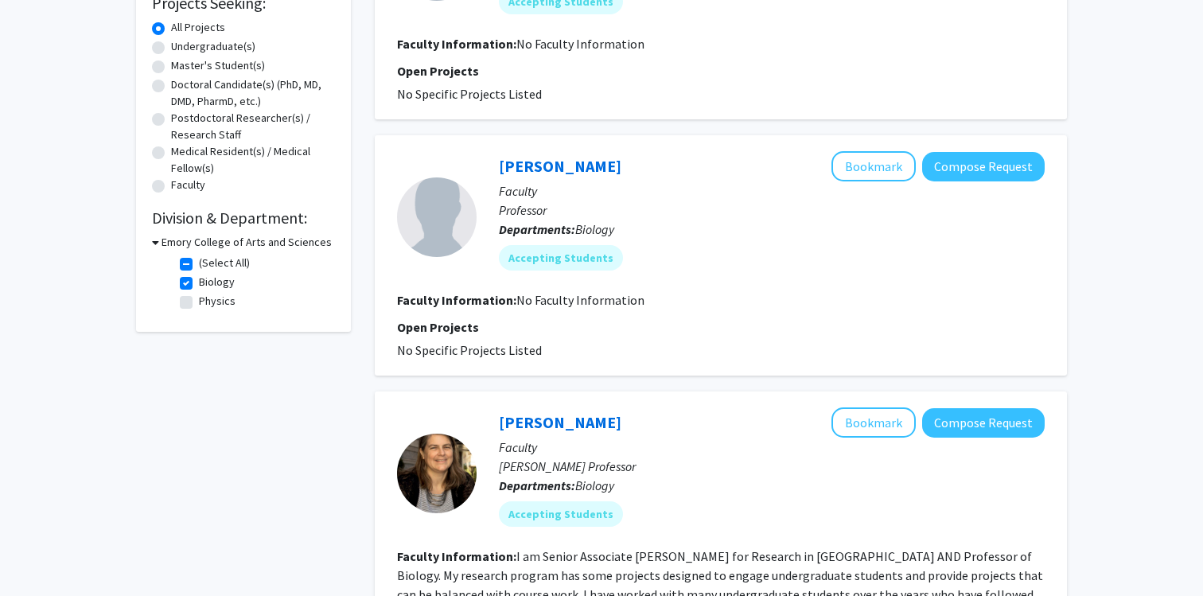
scroll to position [302, 0]
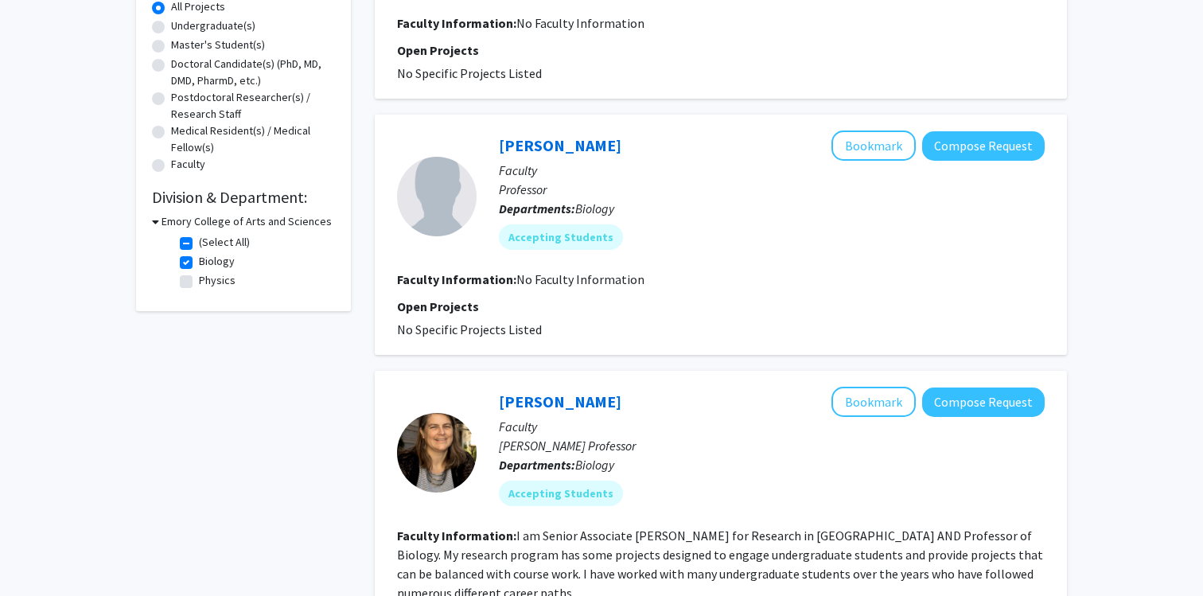
click at [199, 257] on label "Biology" at bounding box center [217, 261] width 36 height 17
click at [199, 257] on input "Biology" at bounding box center [204, 258] width 10 height 10
checkbox input "false"
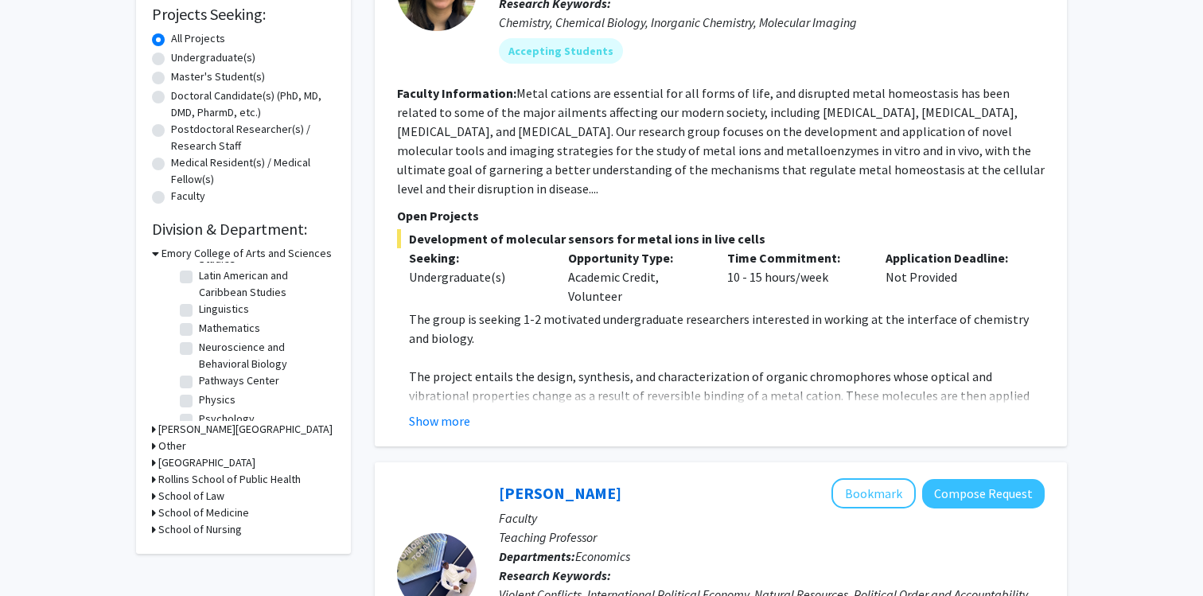
scroll to position [299, 0]
click at [227, 406] on label "Psychology" at bounding box center [227, 414] width 56 height 17
click at [209, 406] on input "Psychology" at bounding box center [204, 411] width 10 height 10
checkbox input "true"
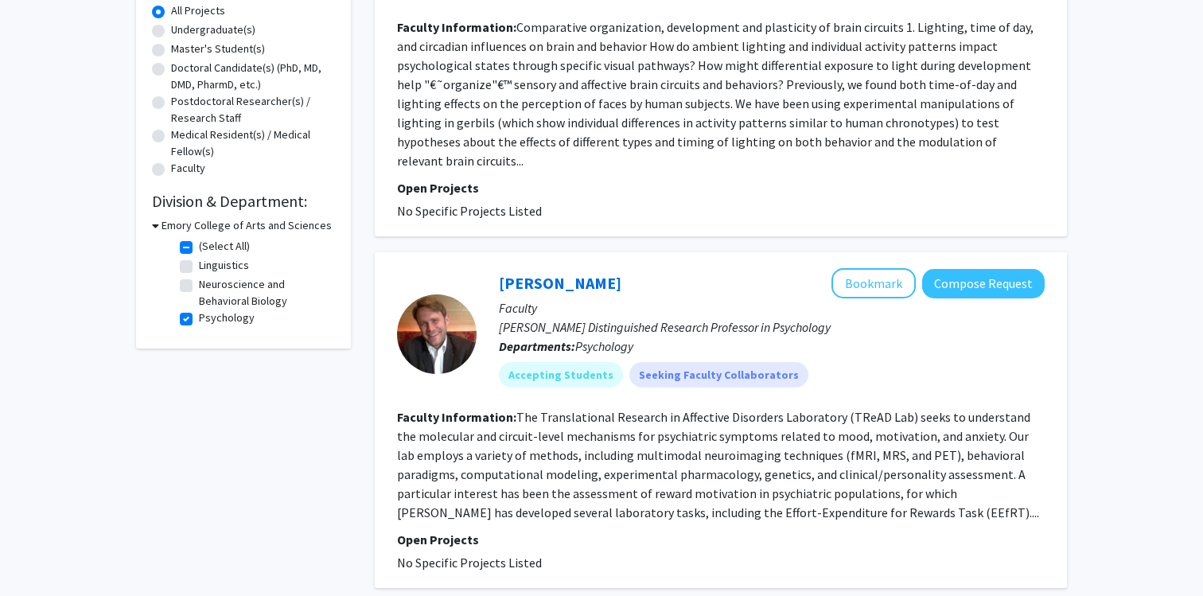
scroll to position [306, 0]
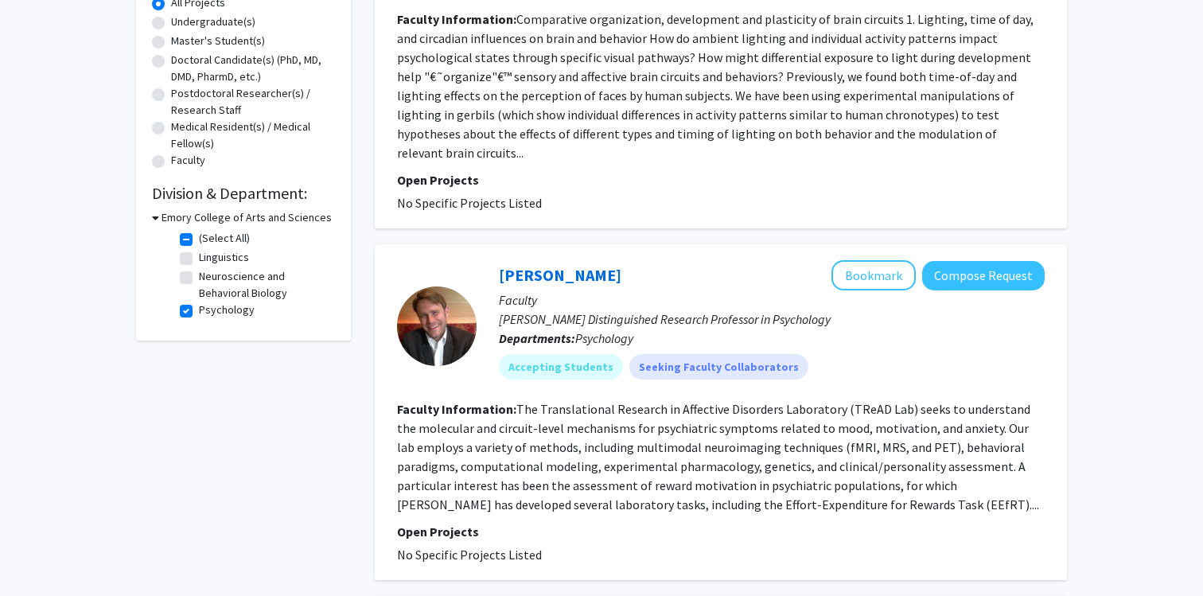
click at [519, 401] on fg-read-more "The Translational Research in Affective Disorders Laboratory (TReAD Lab) seeks …" at bounding box center [718, 456] width 642 height 111
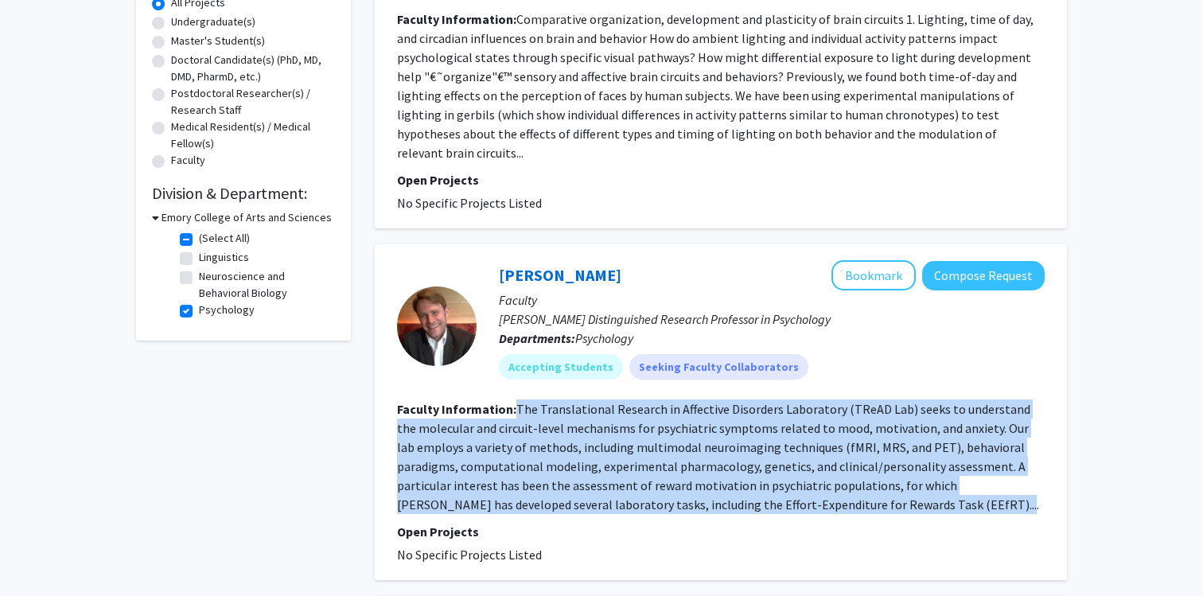
drag, startPoint x: 519, startPoint y: 387, endPoint x: 901, endPoint y: 484, distance: 394.1
click at [901, 484] on fg-read-more "The Translational Research in Affective Disorders Laboratory (TReAD Lab) seeks …" at bounding box center [718, 456] width 642 height 111
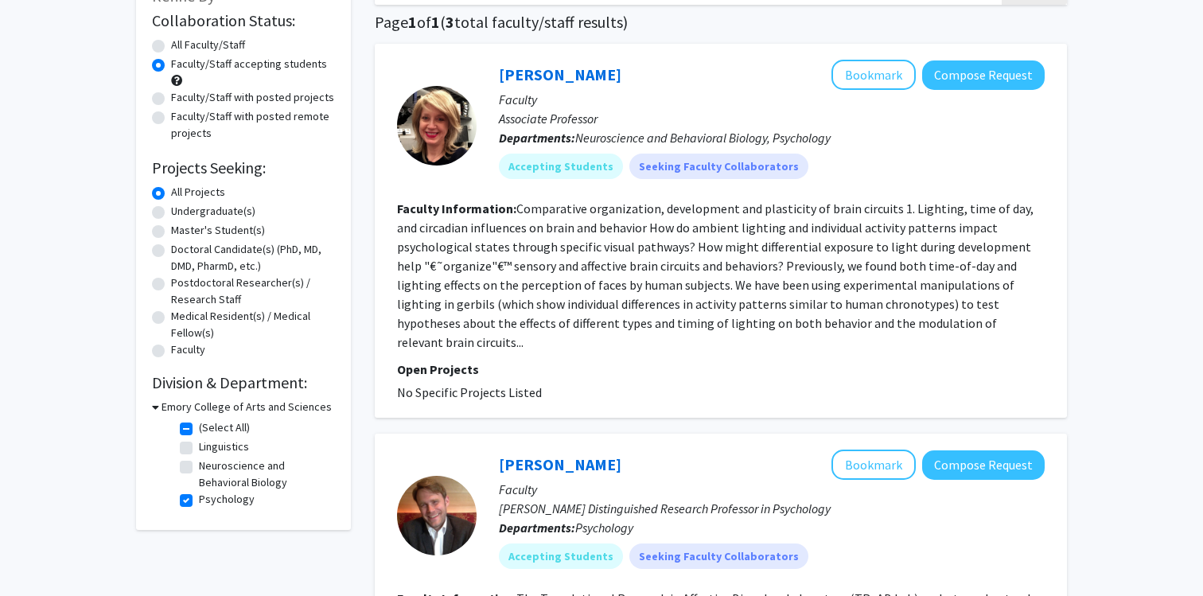
scroll to position [115, 0]
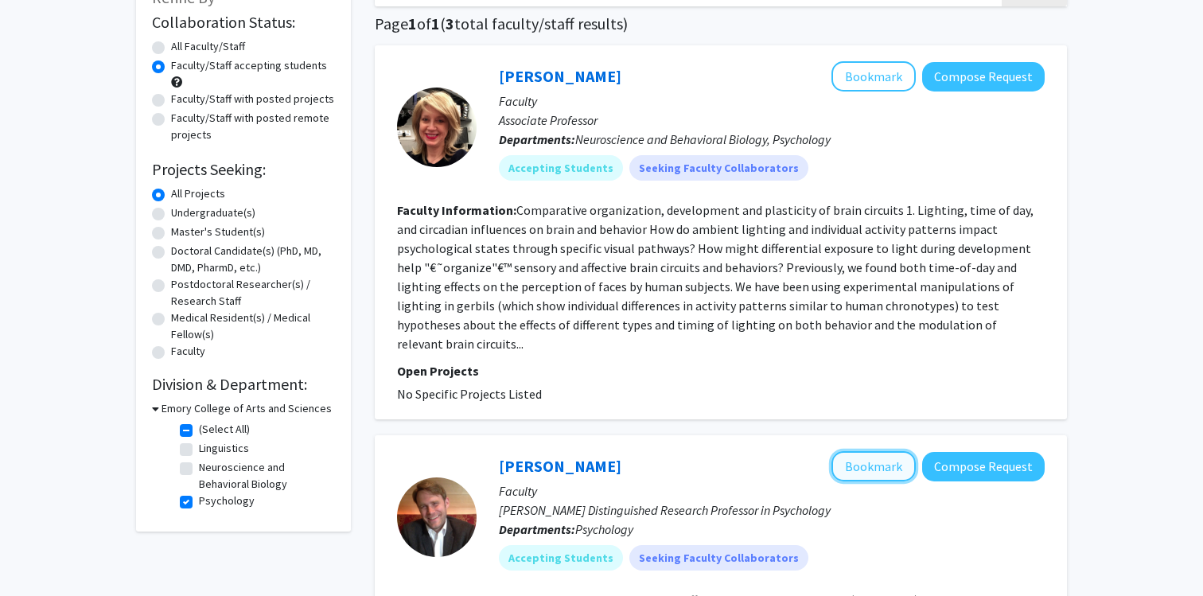
click at [885, 451] on button "Bookmark" at bounding box center [873, 466] width 84 height 30
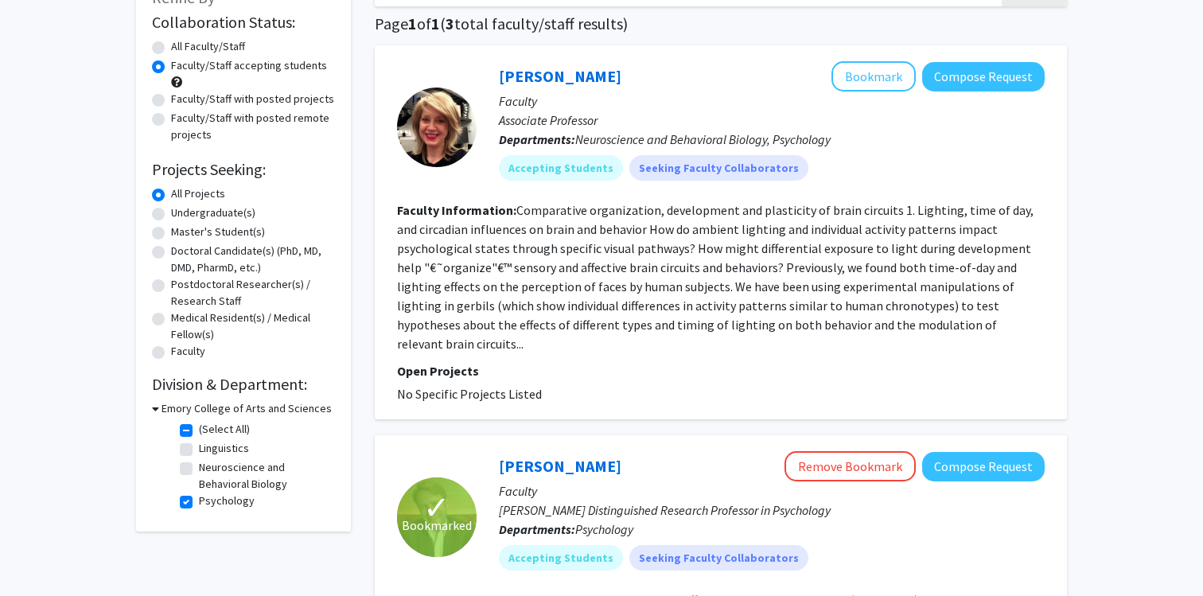
click at [165, 45] on div "All Faculty/Staff" at bounding box center [243, 47] width 183 height 19
click at [171, 45] on label "All Faculty/Staff" at bounding box center [208, 46] width 74 height 17
click at [171, 45] on input "All Faculty/Staff" at bounding box center [176, 43] width 10 height 10
radio input "true"
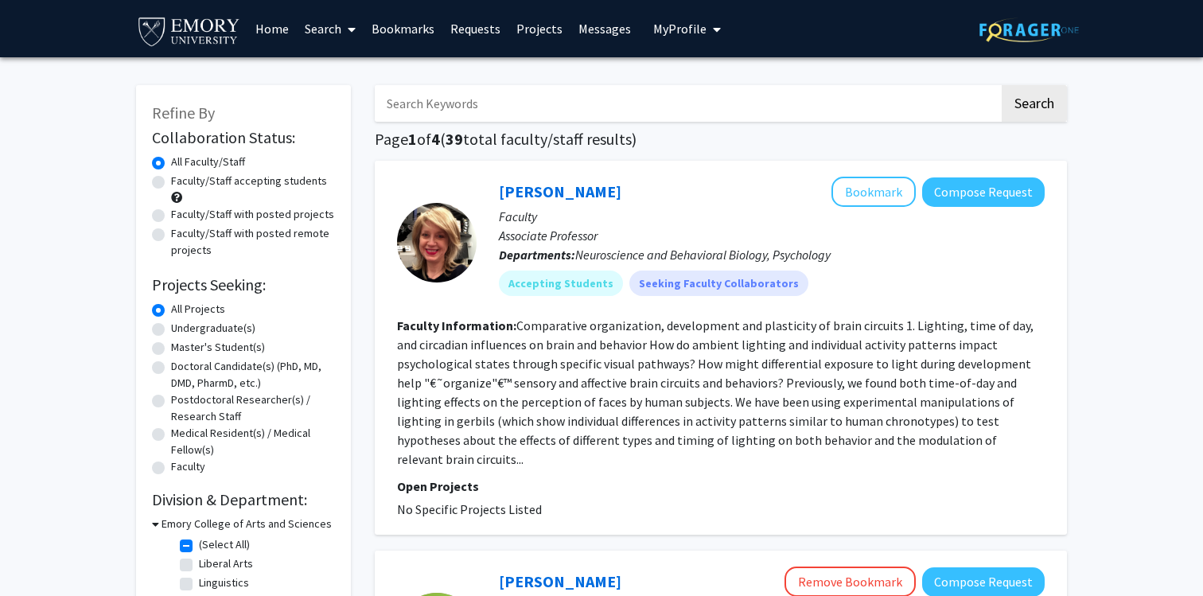
click at [262, 191] on div "Faculty/Staff accepting students" at bounding box center [243, 189] width 183 height 33
click at [263, 185] on label "Faculty/Staff accepting students" at bounding box center [249, 181] width 156 height 17
click at [181, 183] on input "Faculty/Staff accepting students" at bounding box center [176, 178] width 10 height 10
radio input "true"
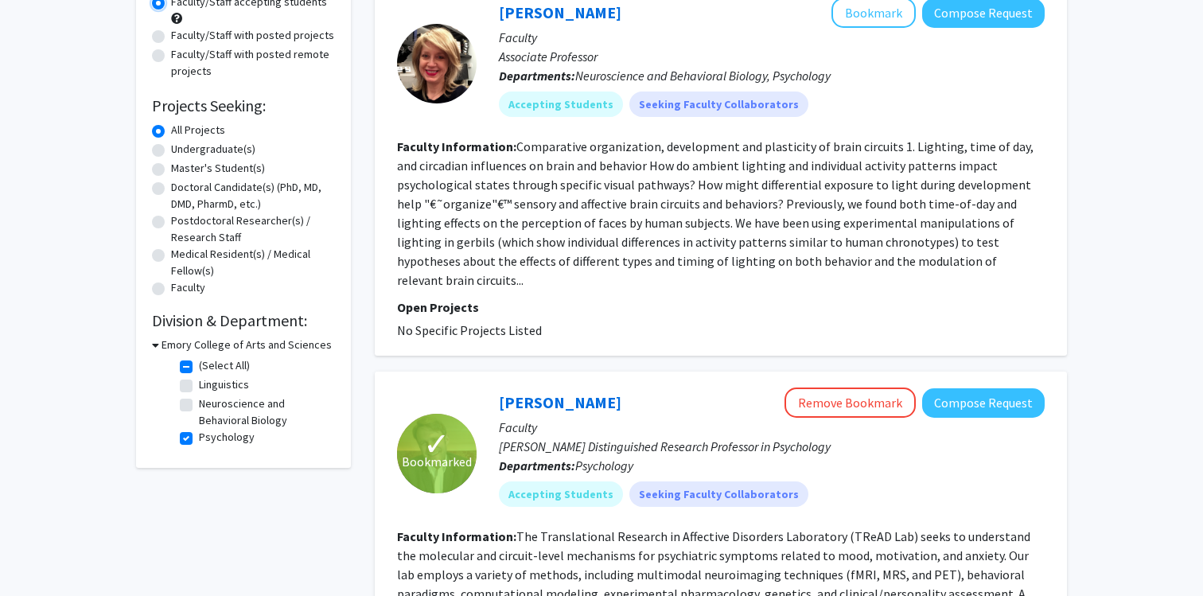
scroll to position [220, 0]
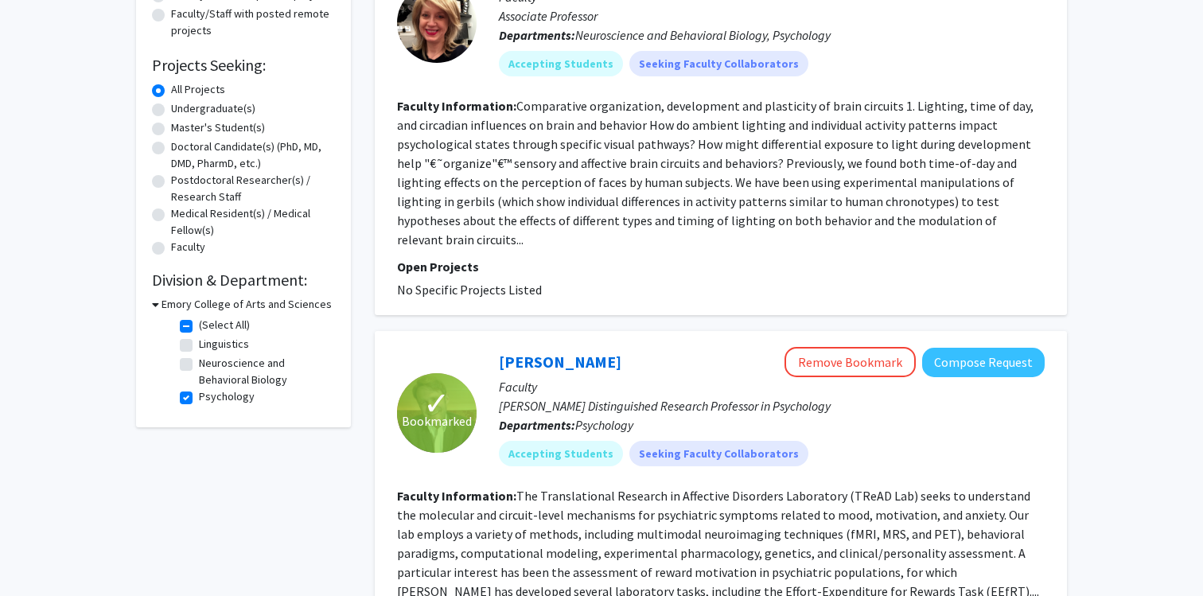
click at [199, 394] on label "Psychology" at bounding box center [227, 396] width 56 height 17
click at [199, 394] on input "Psychology" at bounding box center [204, 393] width 10 height 10
checkbox input "false"
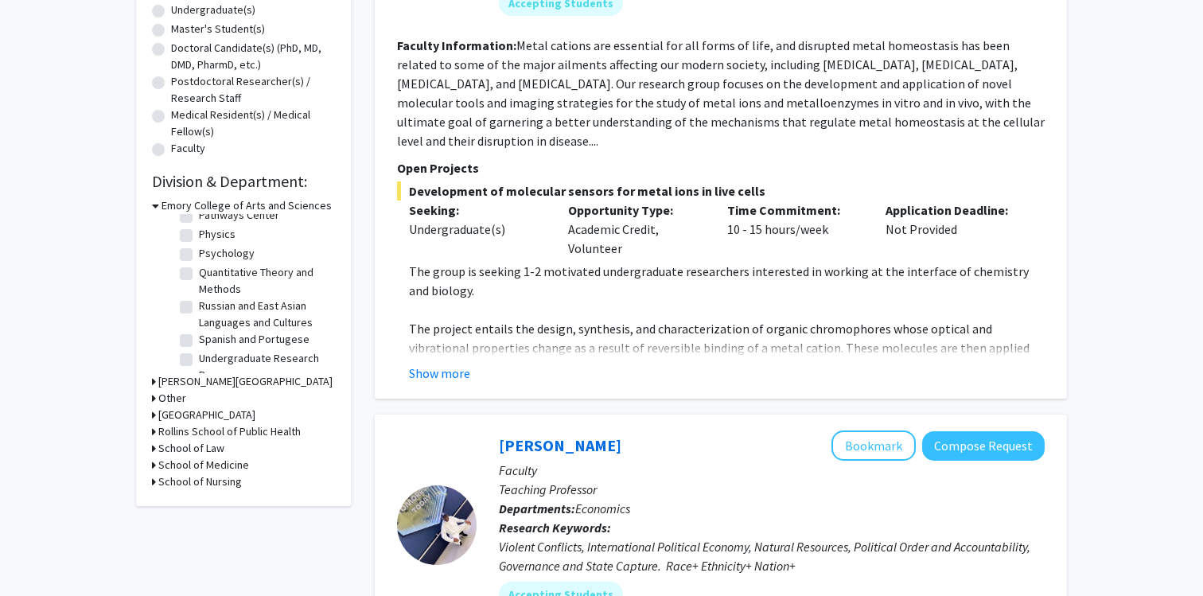
scroll to position [388, 0]
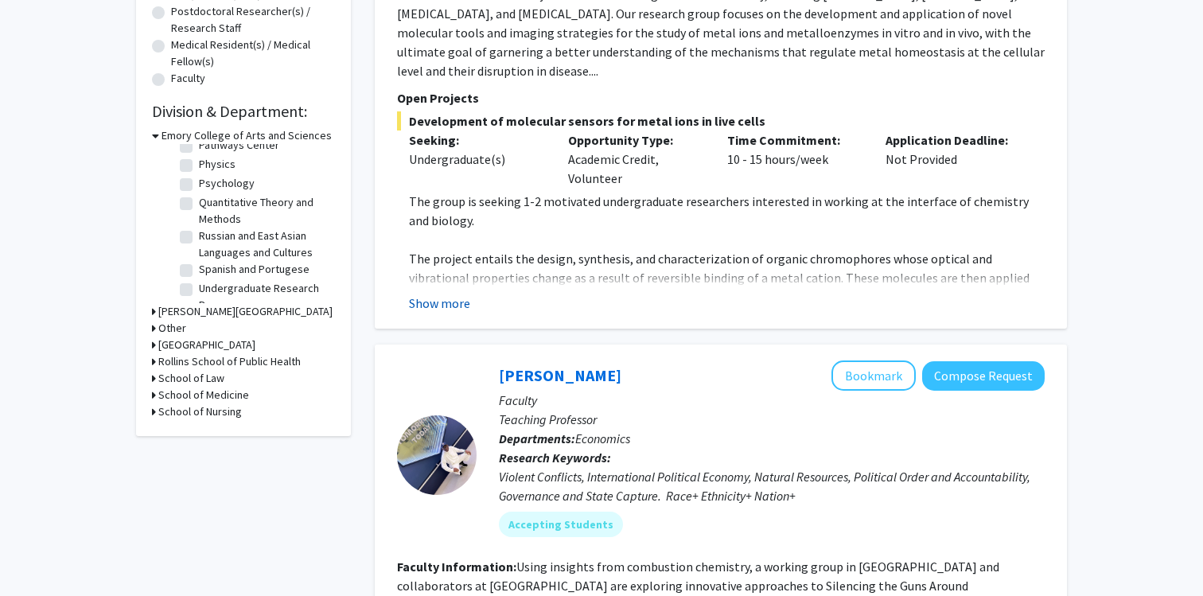
click at [417, 294] on button "Show more" at bounding box center [439, 303] width 61 height 19
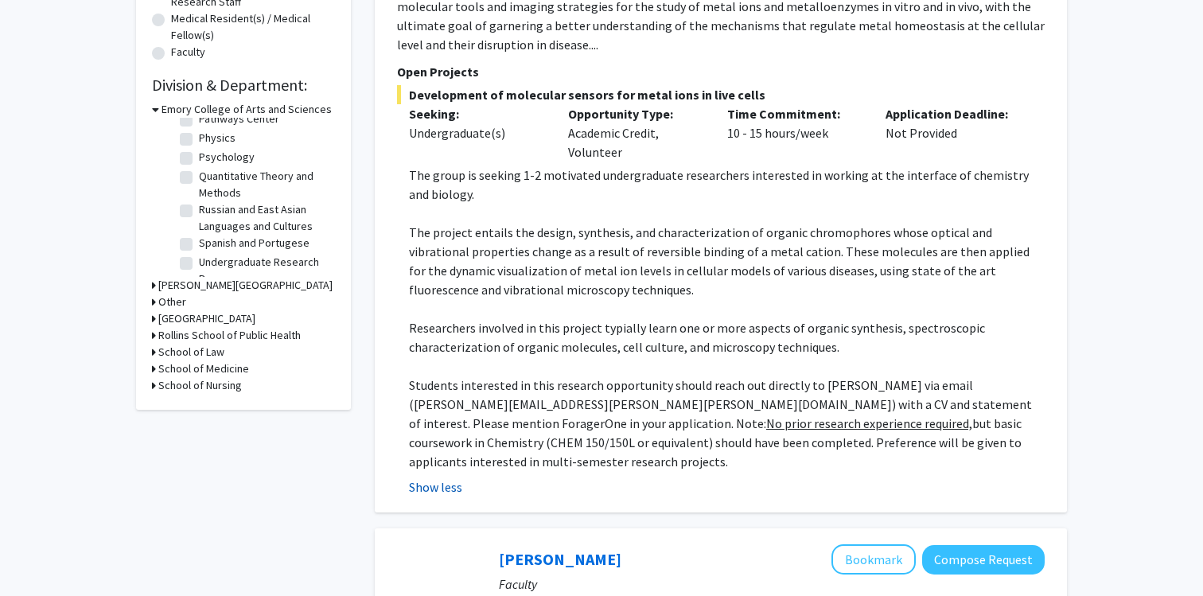
scroll to position [431, 0]
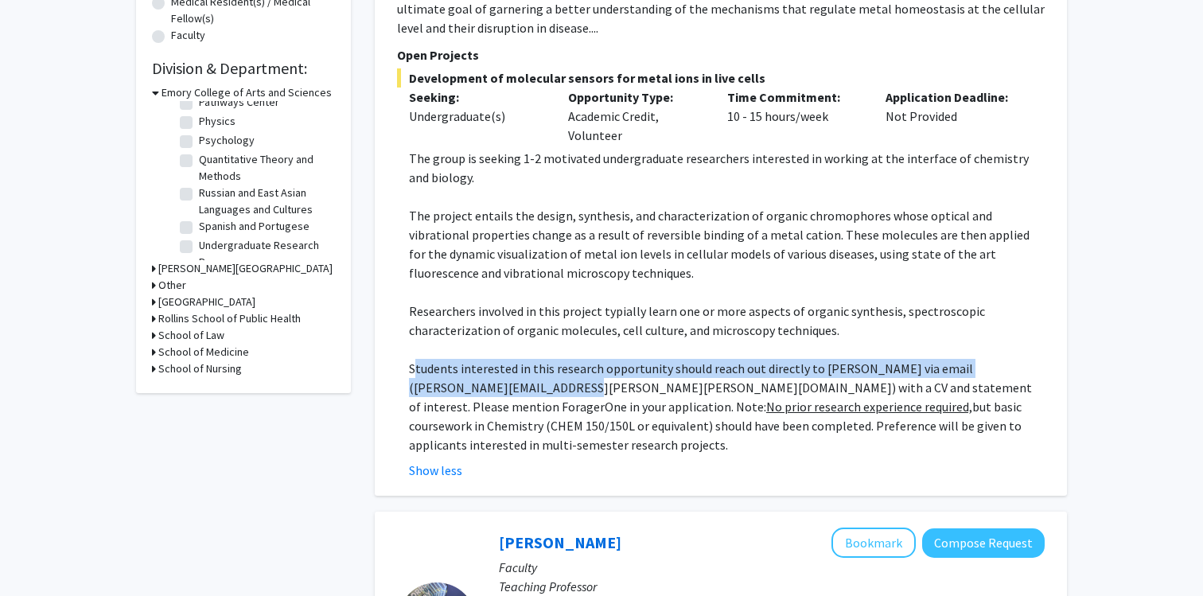
drag, startPoint x: 416, startPoint y: 340, endPoint x: 567, endPoint y: 374, distance: 155.0
click at [567, 374] on p "Students interested in this research opportunity should reach out directly to […" at bounding box center [727, 406] width 636 height 95
drag, startPoint x: 407, startPoint y: 344, endPoint x: 621, endPoint y: 367, distance: 215.3
click at [621, 367] on fg-read-more "The group is seeking 1-2 motivated undergraduate researchers interested in work…" at bounding box center [721, 314] width 648 height 331
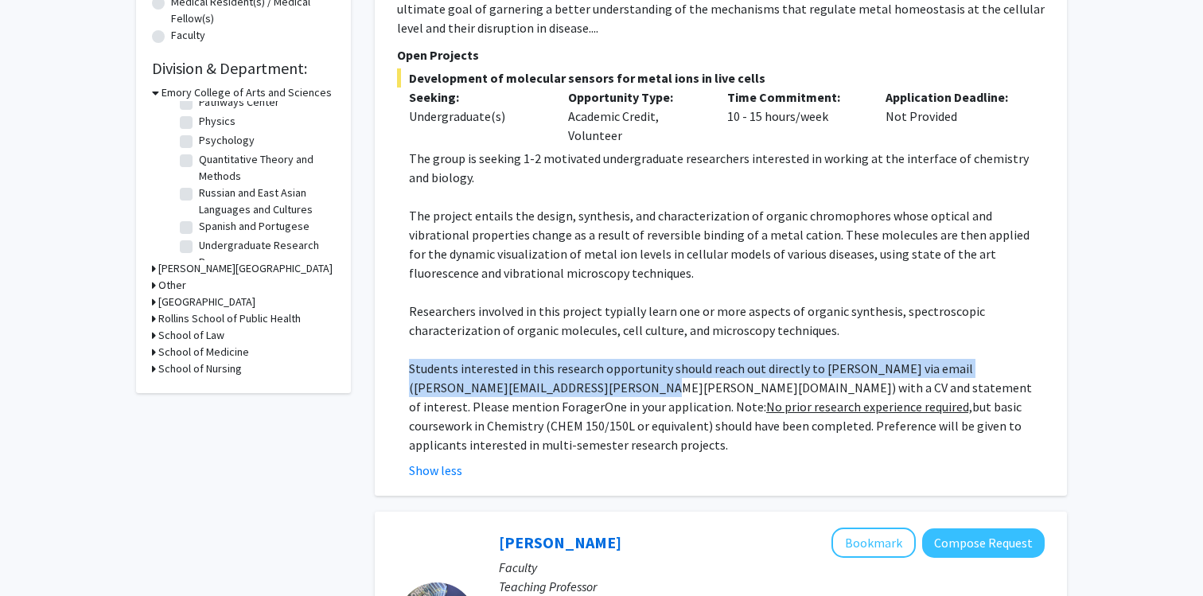
click at [621, 367] on p "Students interested in this research opportunity should reach out directly to […" at bounding box center [727, 406] width 636 height 95
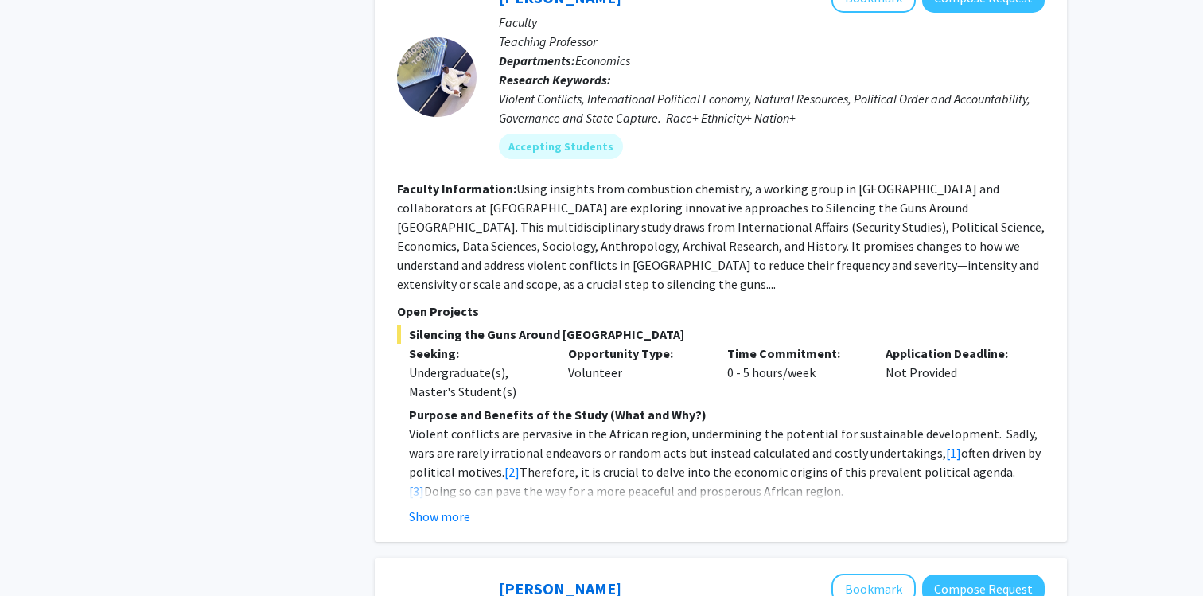
scroll to position [1073, 0]
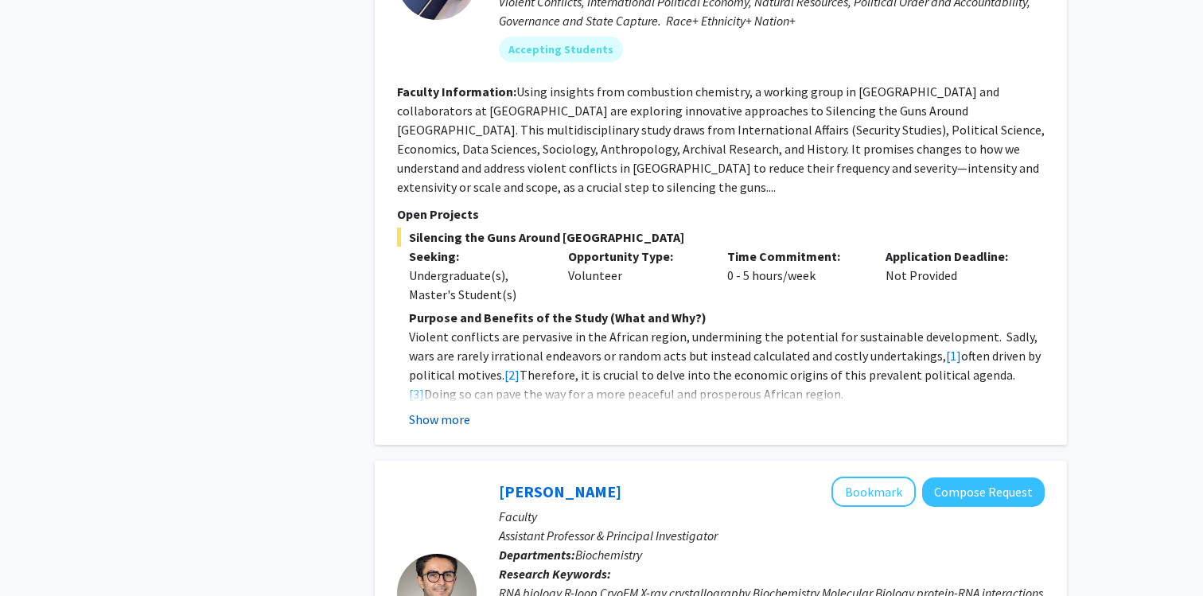
click at [434, 410] on button "Show more" at bounding box center [439, 419] width 61 height 19
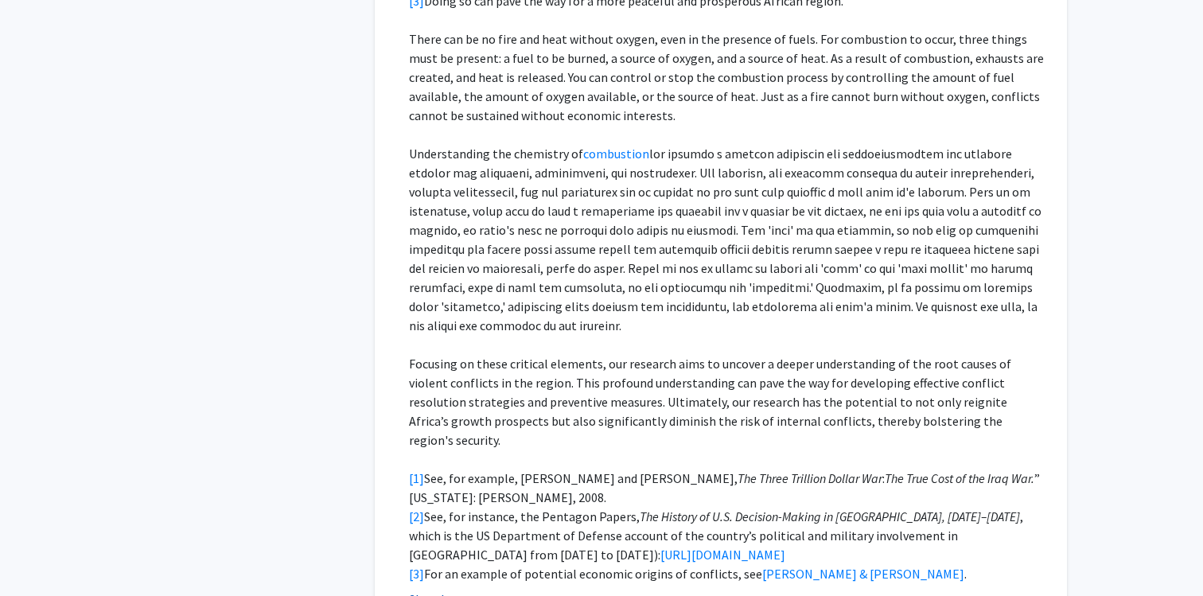
scroll to position [1483, 0]
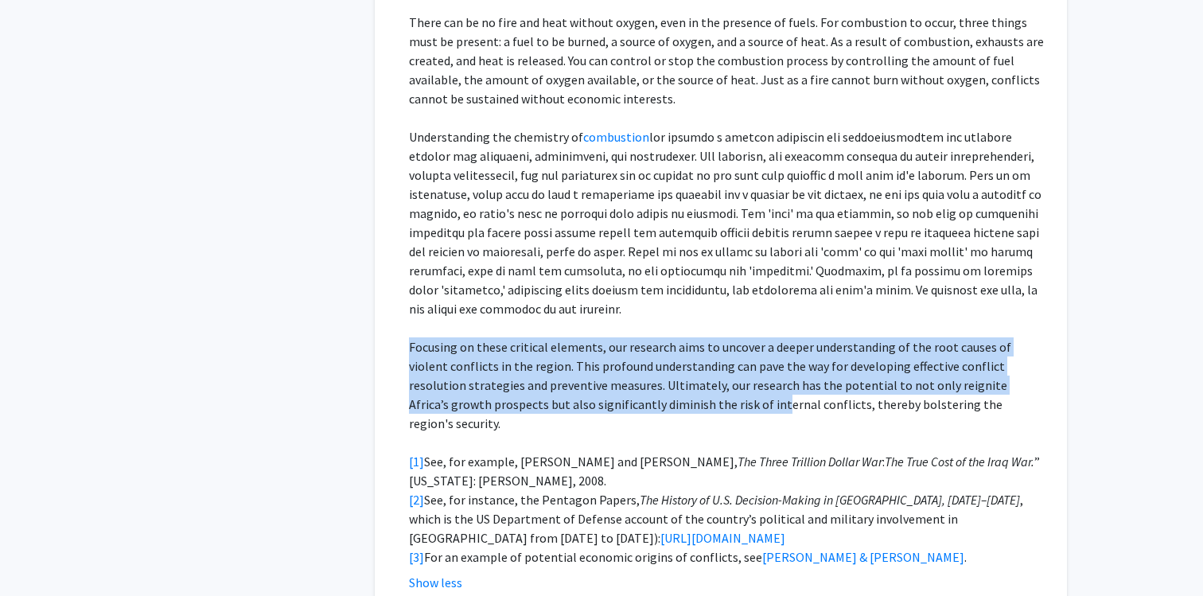
drag, startPoint x: 404, startPoint y: 290, endPoint x: 694, endPoint y: 353, distance: 296.4
click at [694, 353] on fg-read-more "Purpose and Benefits of the Study (What and Why?) Violent conflicts are pervasi…" at bounding box center [721, 245] width 648 height 694
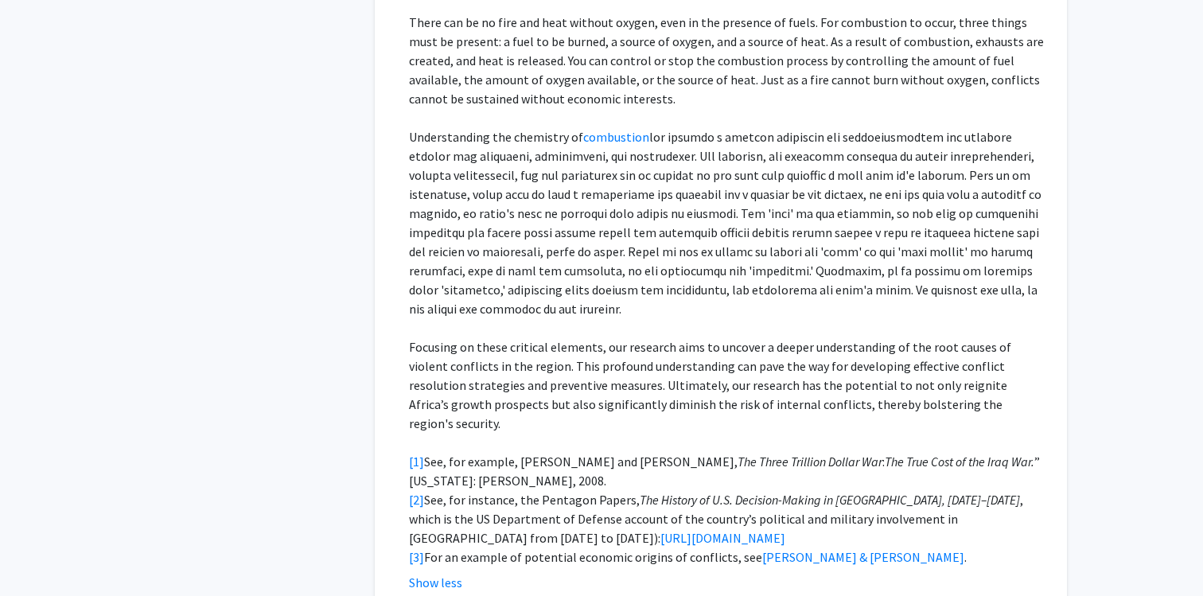
click at [792, 433] on p at bounding box center [727, 442] width 636 height 19
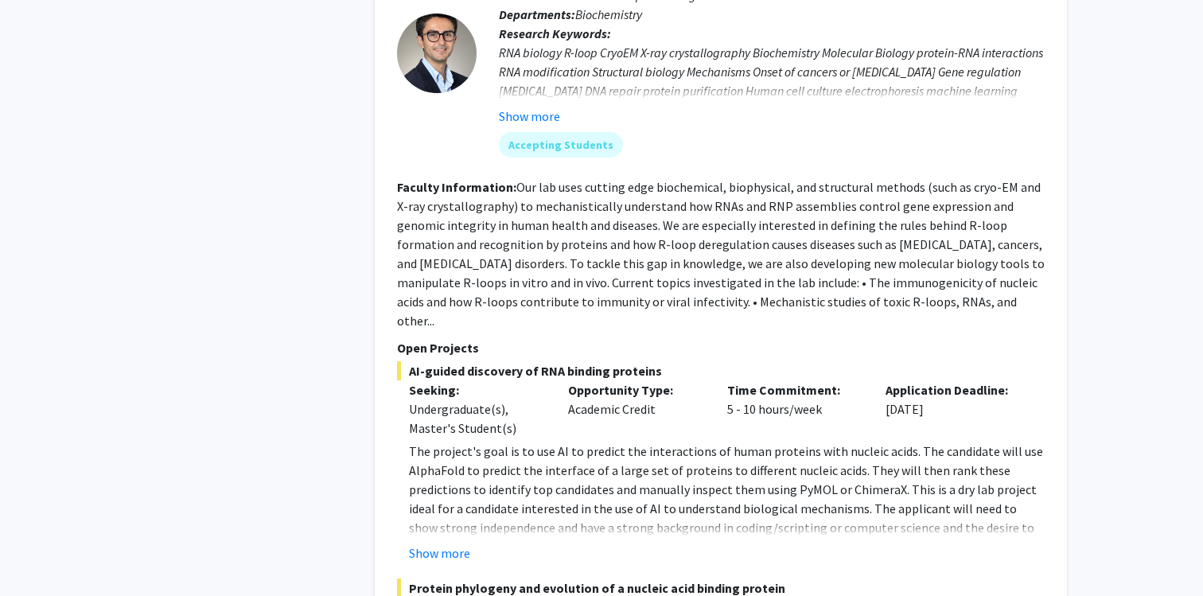
scroll to position [2331, 0]
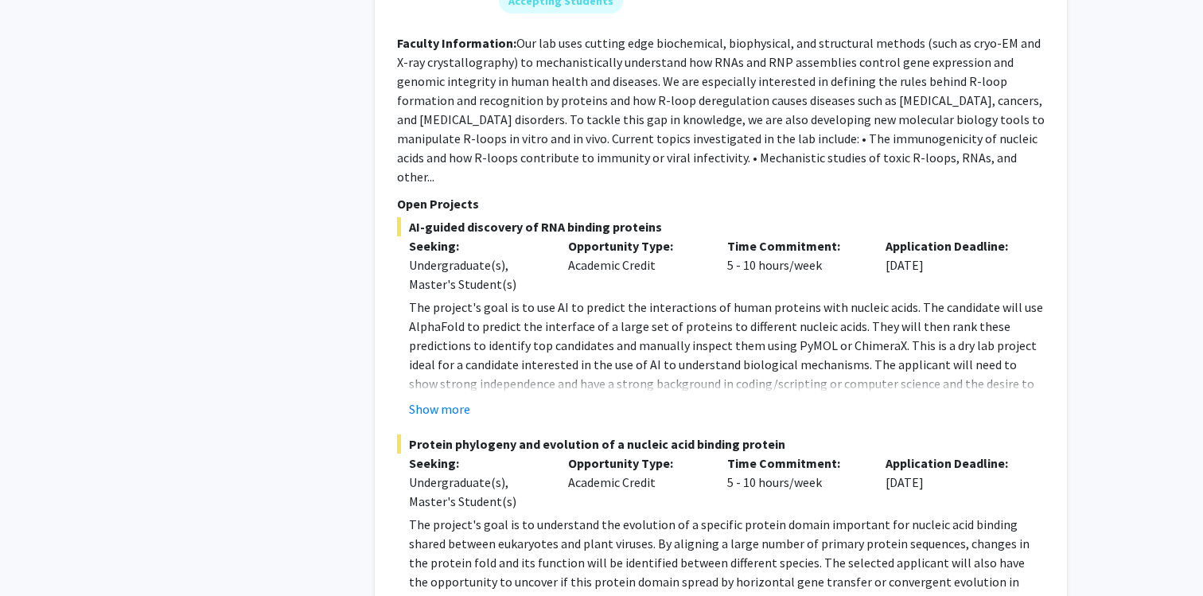
click at [433, 298] on p "The project's goal is to use AI to predict the interactions of human proteins w…" at bounding box center [727, 365] width 636 height 134
click at [432, 301] on fg-read-more "The project's goal is to use AI to predict the interactions of human proteins w…" at bounding box center [721, 358] width 648 height 121
click at [432, 399] on button "Show more" at bounding box center [439, 408] width 61 height 19
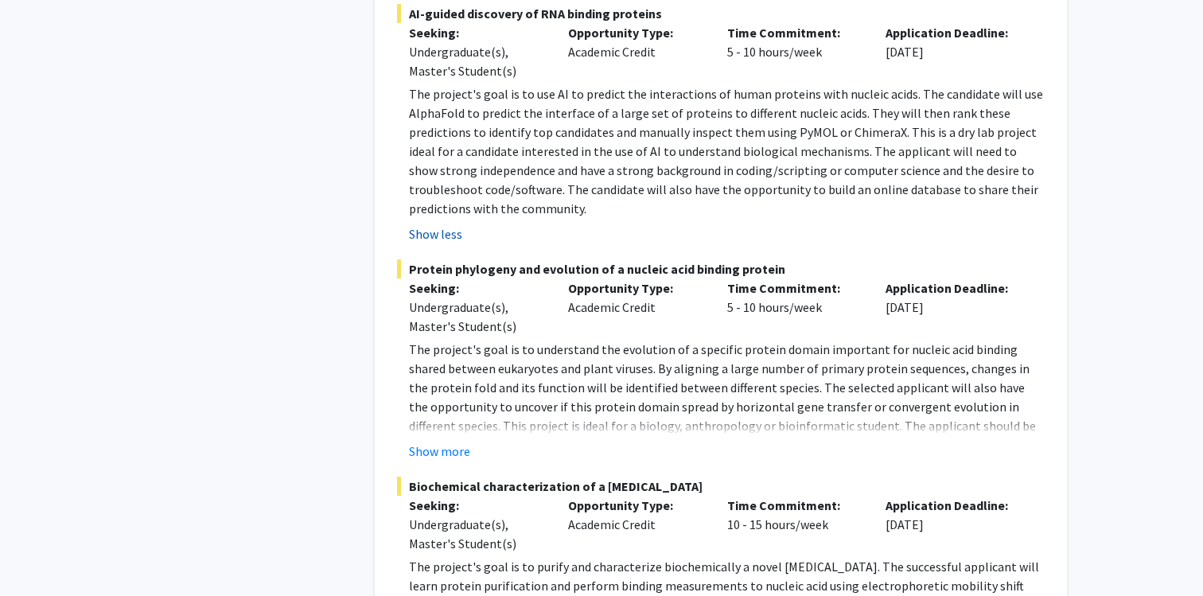
scroll to position [2630, 0]
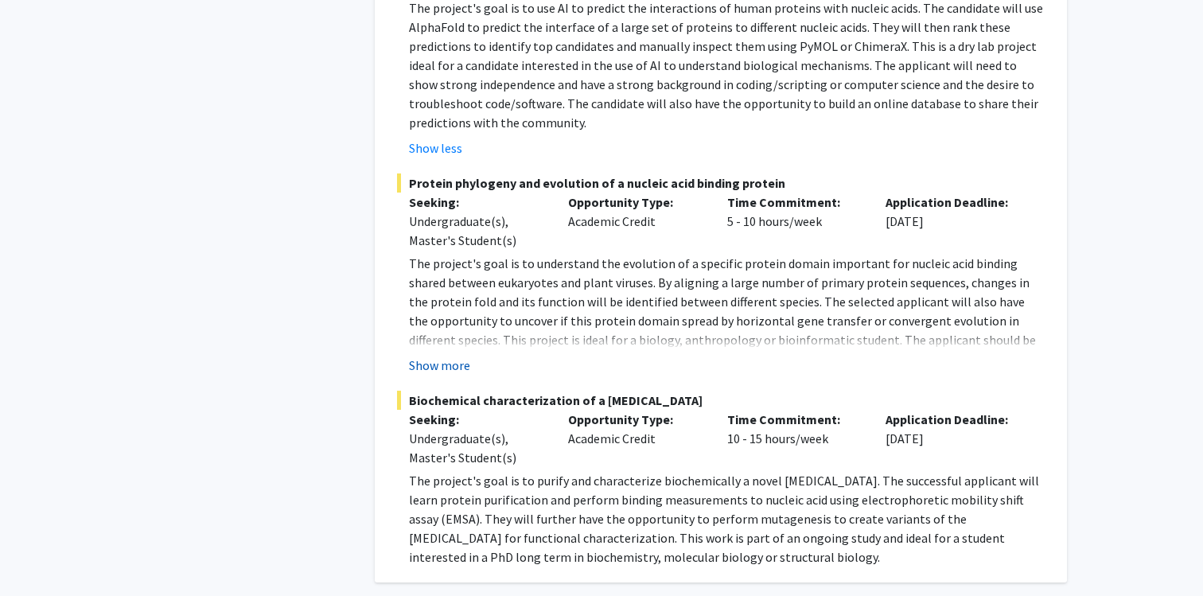
click at [427, 356] on button "Show more" at bounding box center [439, 365] width 61 height 19
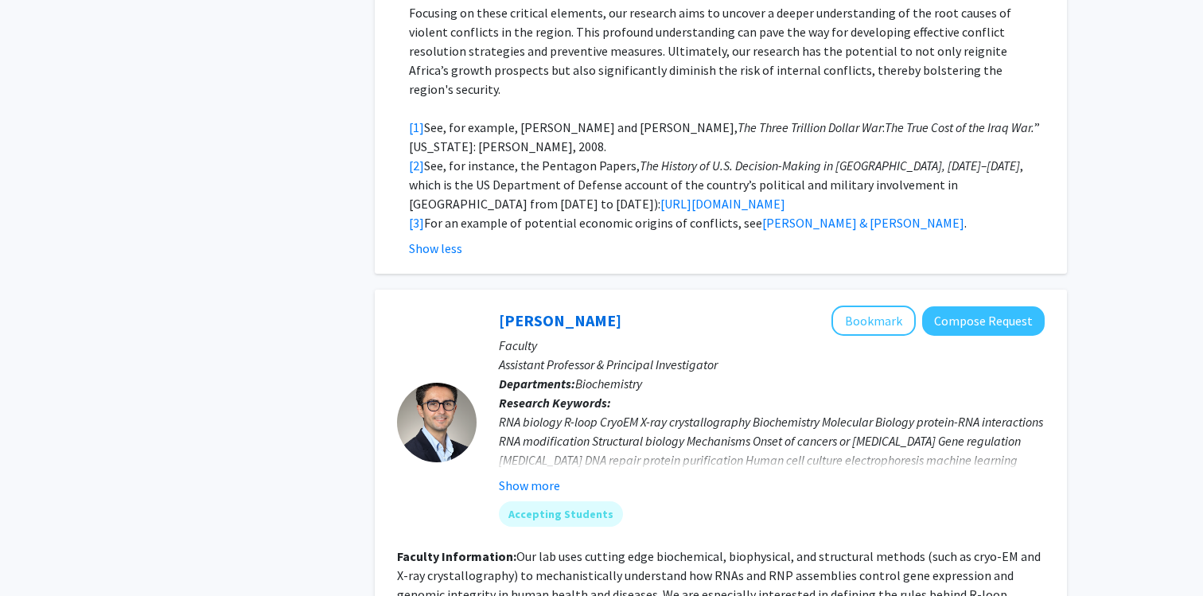
scroll to position [1809, 0]
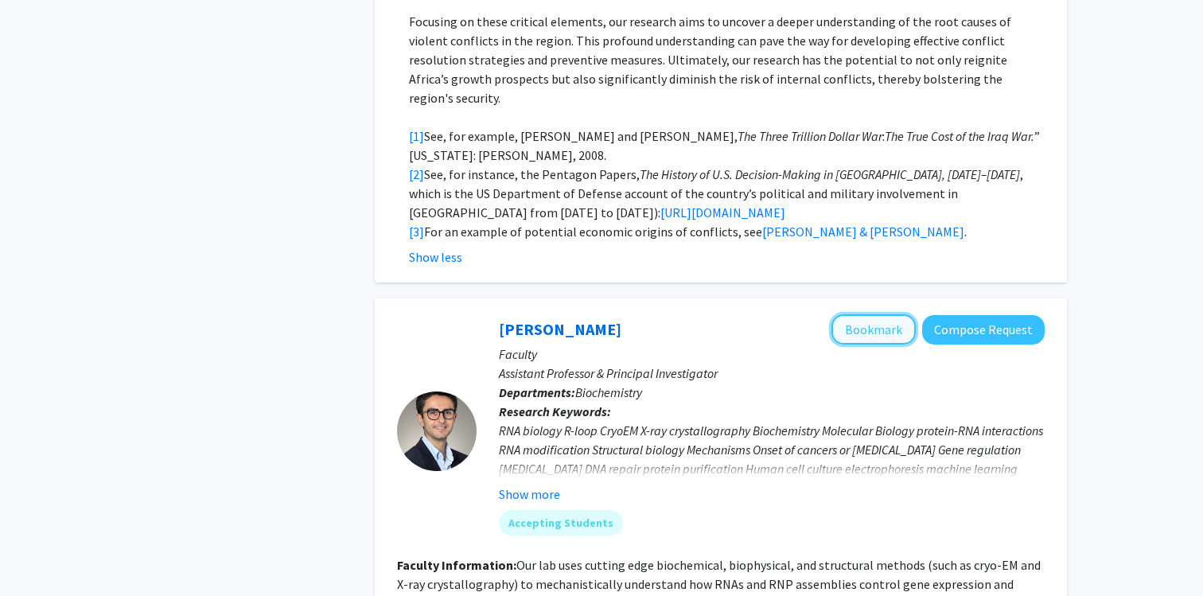
click at [859, 314] on button "Bookmark" at bounding box center [873, 329] width 84 height 30
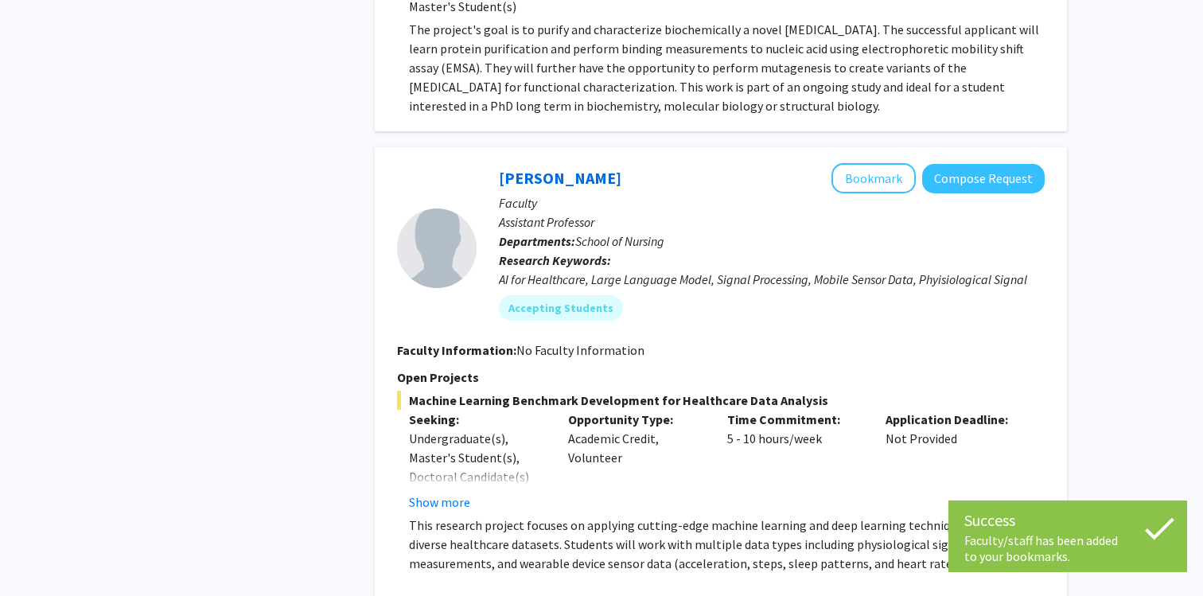
scroll to position [3168, 0]
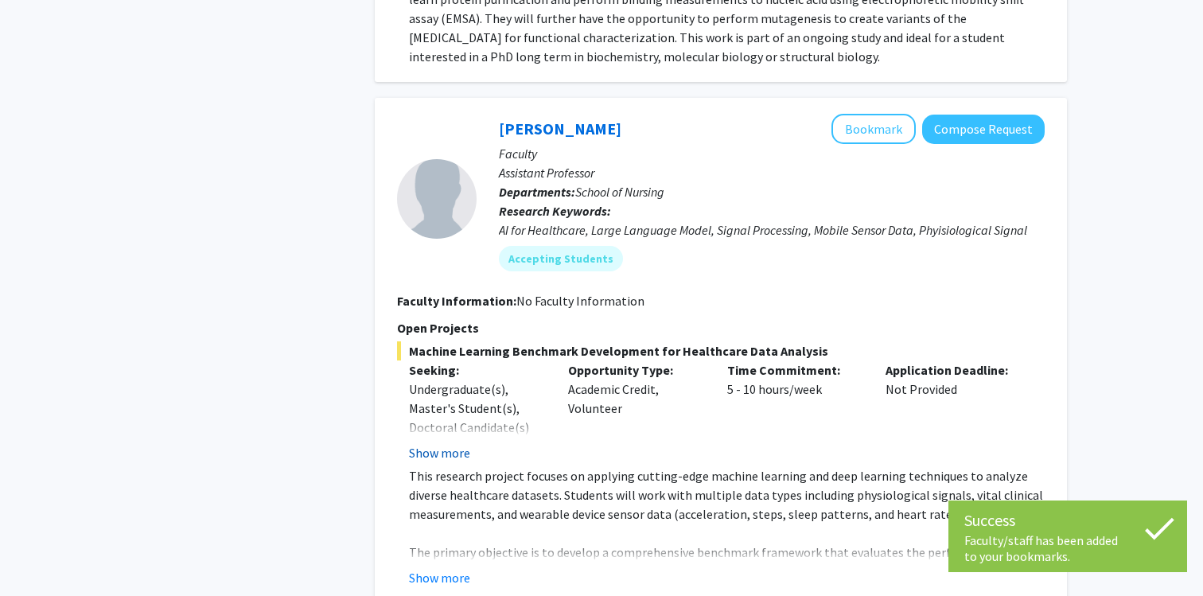
click at [430, 443] on button "Show more" at bounding box center [439, 452] width 61 height 19
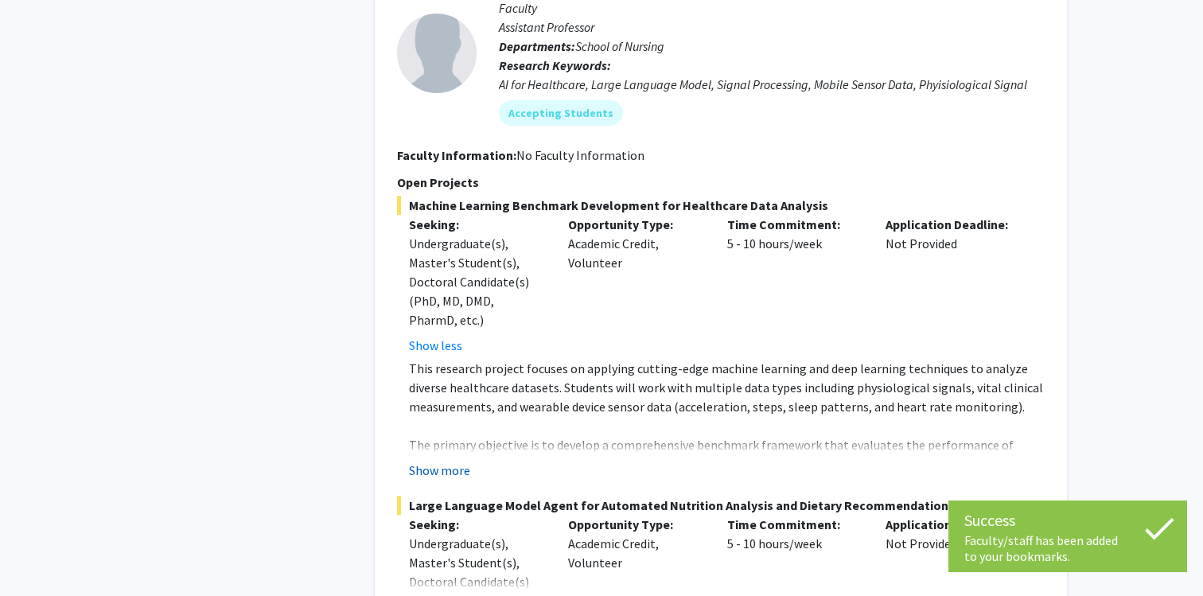
click at [428, 461] on button "Show more" at bounding box center [439, 470] width 61 height 19
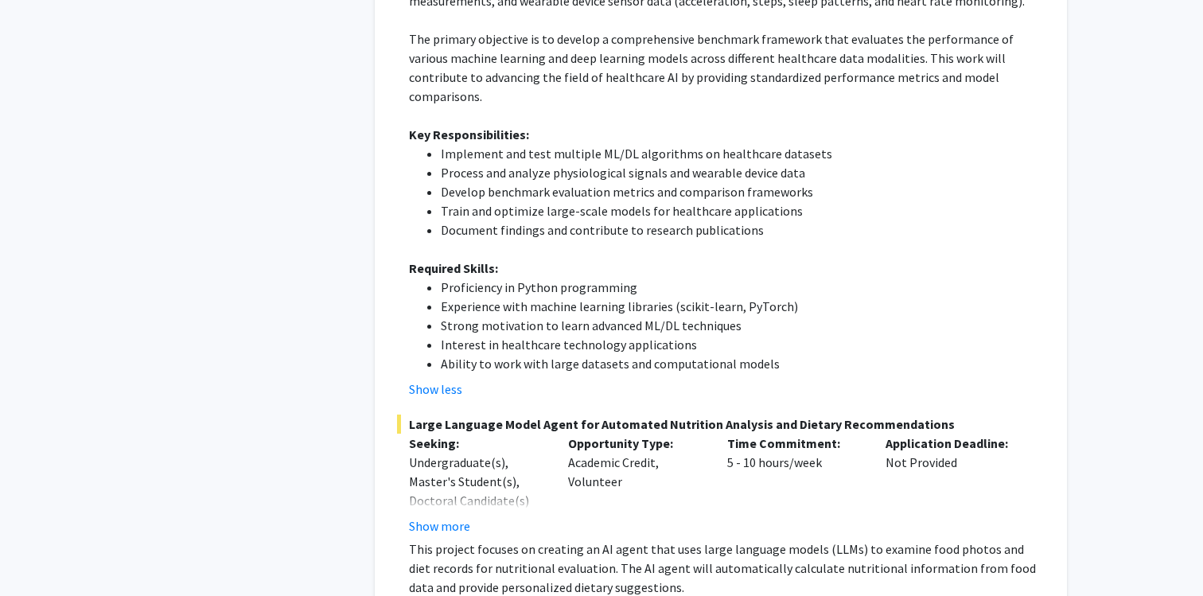
scroll to position [3728, 0]
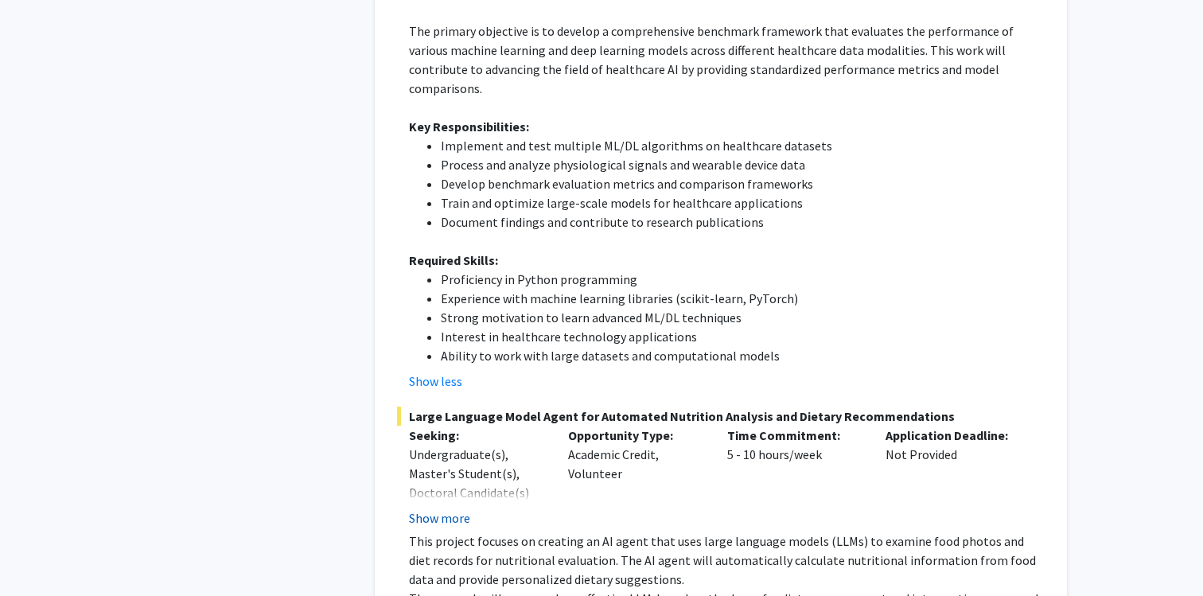
click at [434, 508] on button "Show more" at bounding box center [439, 517] width 61 height 19
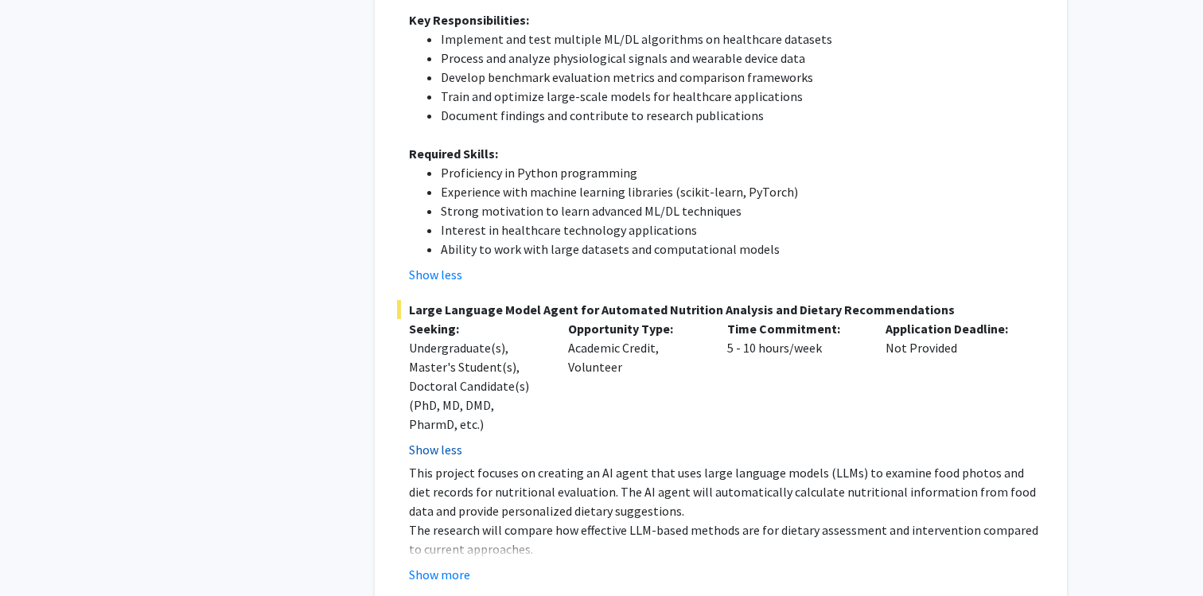
scroll to position [3887, 0]
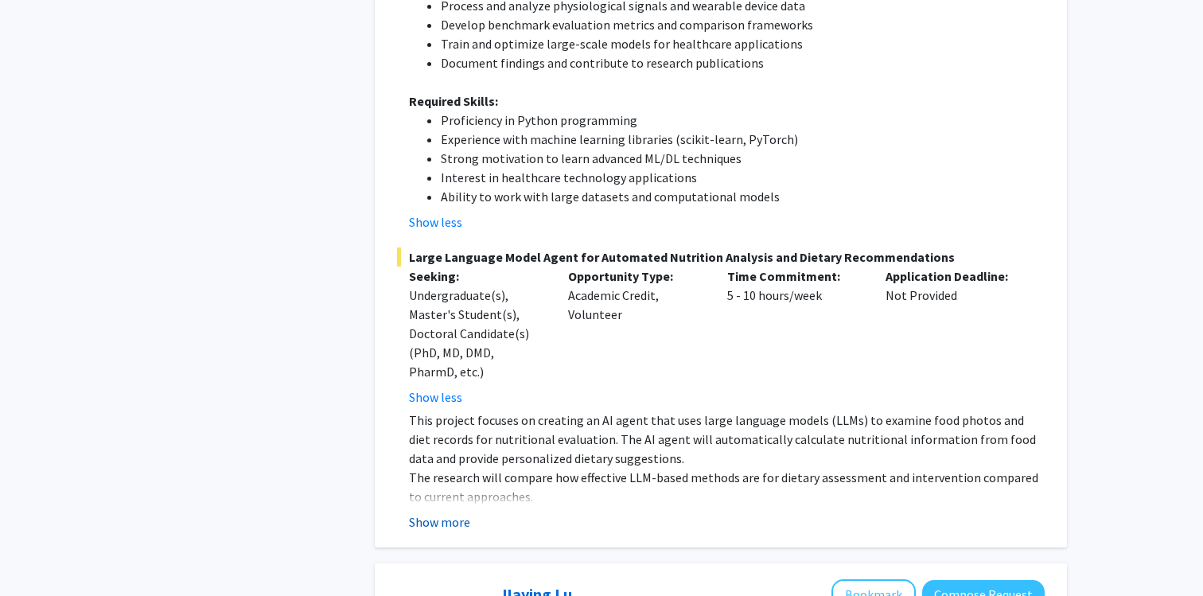
click at [434, 512] on button "Show more" at bounding box center [439, 521] width 61 height 19
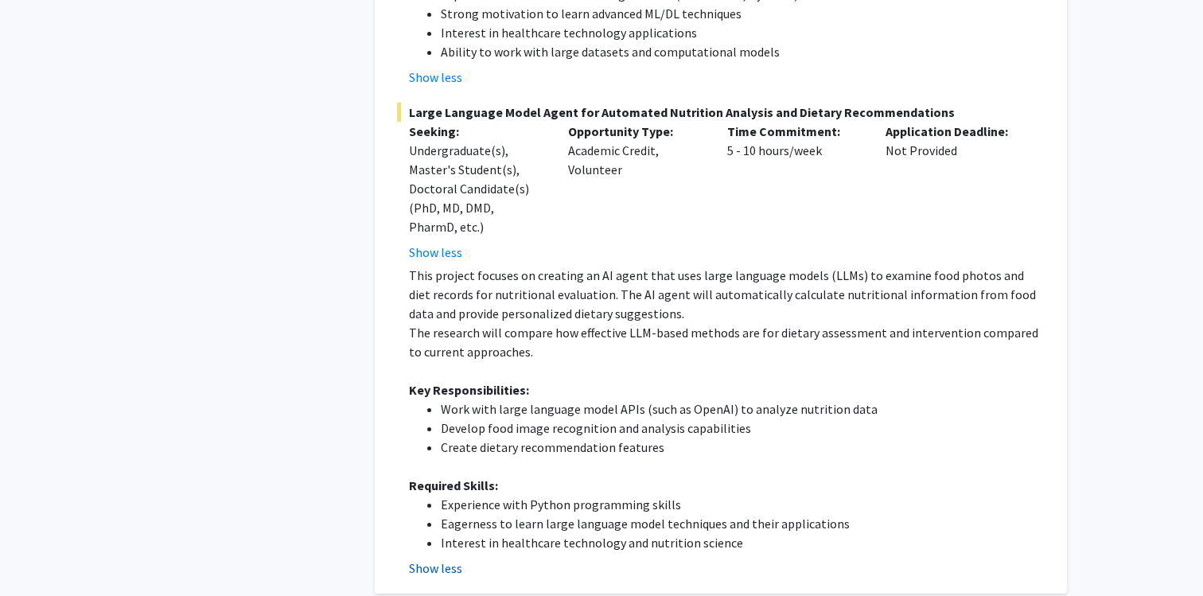
scroll to position [4034, 0]
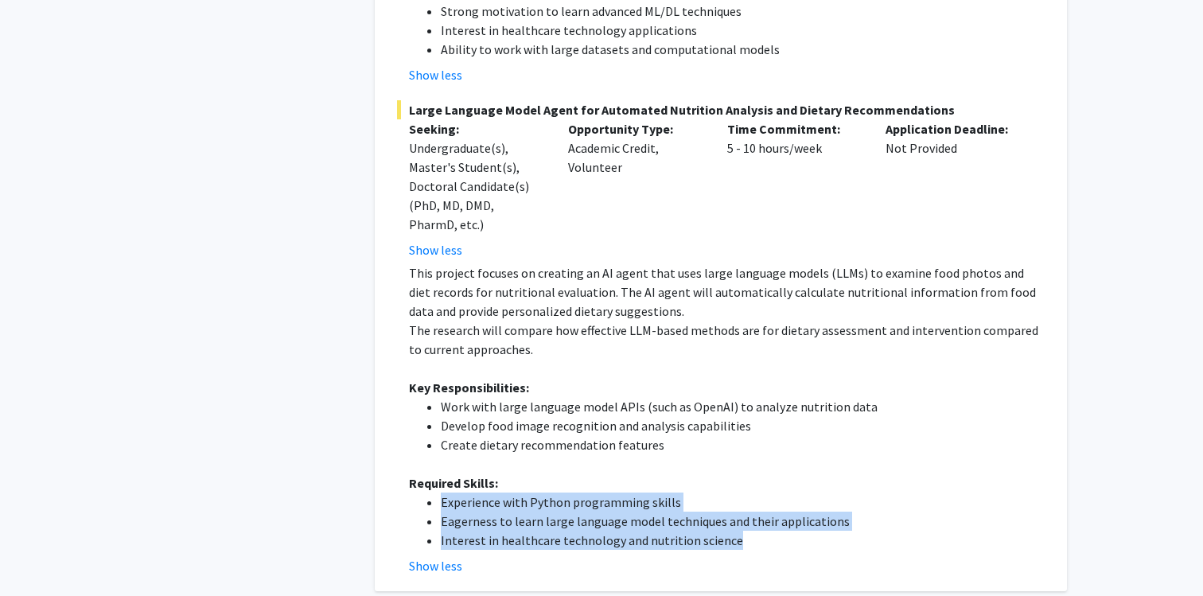
drag, startPoint x: 422, startPoint y: 371, endPoint x: 738, endPoint y: 405, distance: 316.9
click at [738, 493] on ul "Experience with Python programming skills Eagerness to learn large language mod…" at bounding box center [727, 521] width 636 height 57
click at [738, 531] on li "Interest in healthcare technology and nutrition science" at bounding box center [743, 540] width 604 height 19
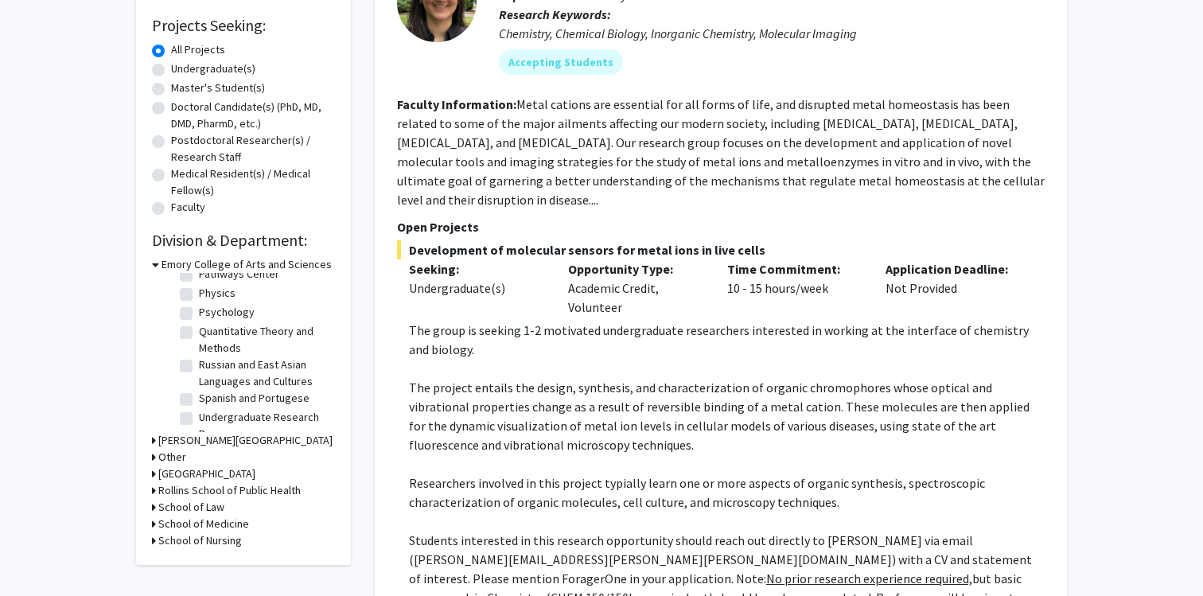
scroll to position [0, 0]
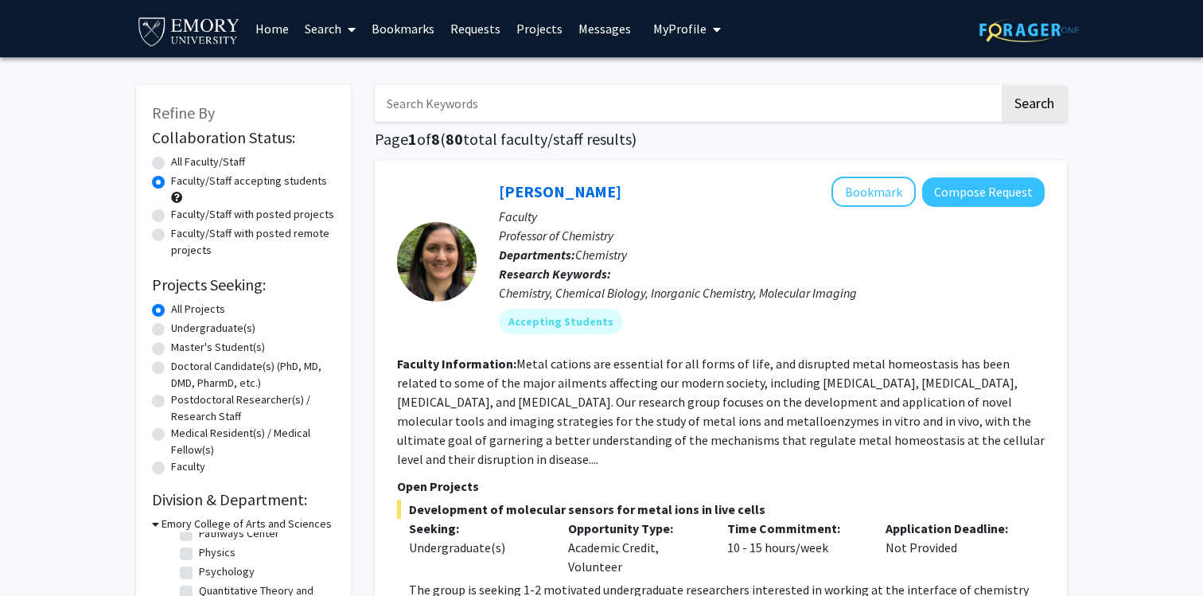
click at [201, 233] on label "Faculty/Staff with posted remote projects" at bounding box center [253, 241] width 164 height 33
click at [181, 233] on input "Faculty/Staff with posted remote projects" at bounding box center [176, 230] width 10 height 10
radio input "true"
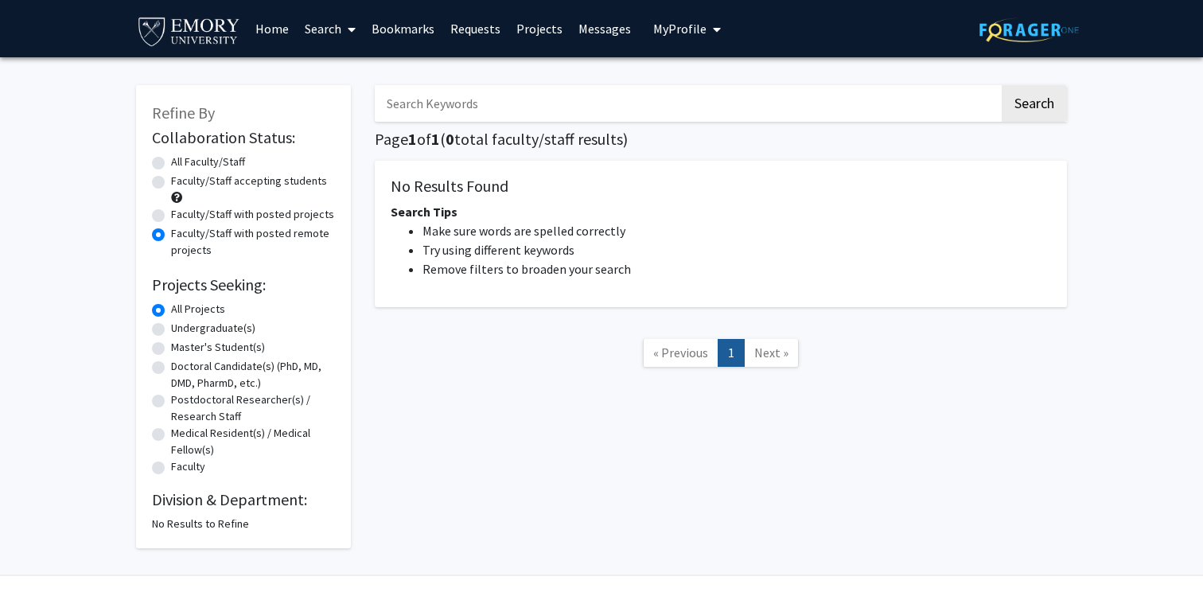
click at [210, 224] on div "Faculty/Staff with posted projects" at bounding box center [243, 215] width 183 height 19
click at [212, 216] on label "Faculty/Staff with posted projects" at bounding box center [252, 214] width 163 height 17
click at [181, 216] on input "Faculty/Staff with posted projects" at bounding box center [176, 211] width 10 height 10
radio input "true"
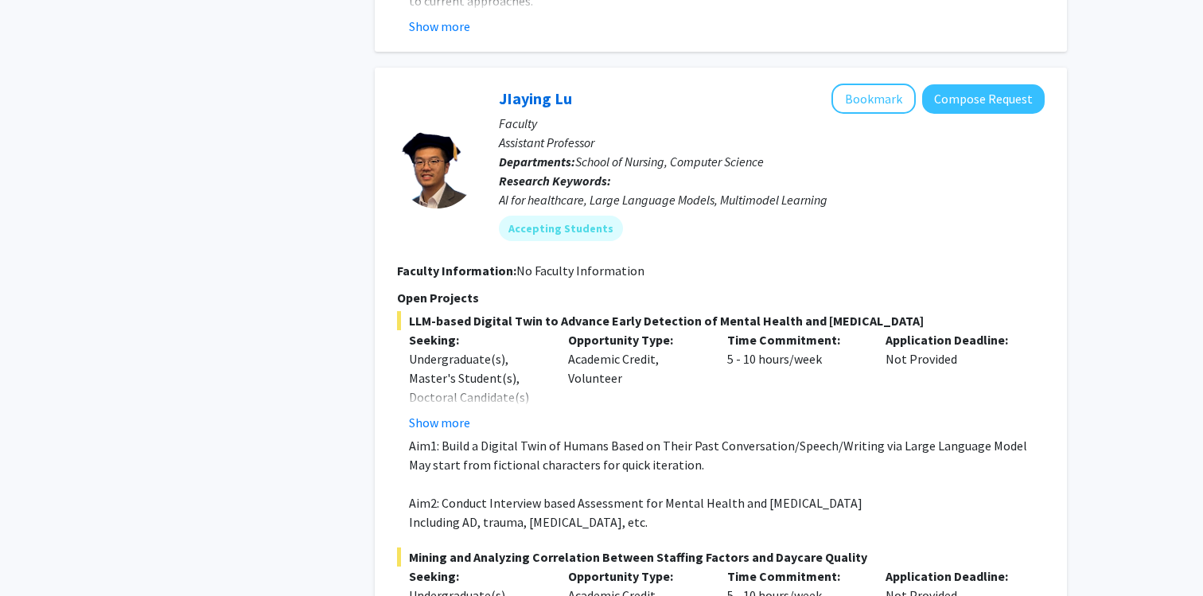
scroll to position [3118, 0]
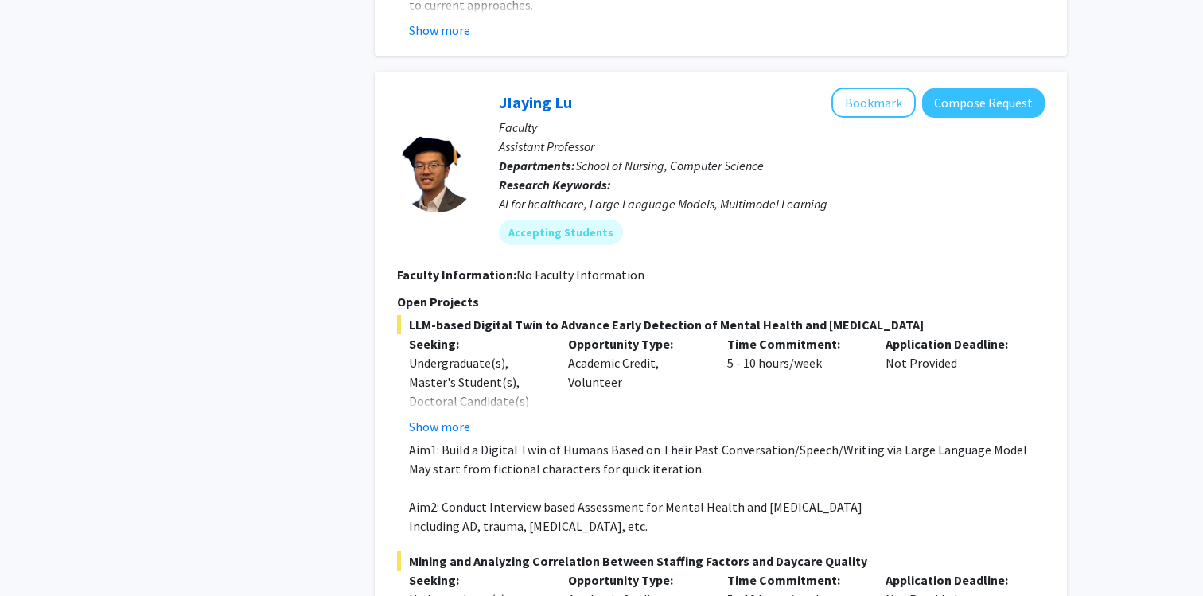
click at [491, 315] on span "LLM-based Digital Twin to Advance Early Detection of Mental Health and [MEDICAL…" at bounding box center [721, 324] width 648 height 19
drag, startPoint x: 491, startPoint y: 267, endPoint x: 781, endPoint y: 269, distance: 289.6
click at [781, 315] on span "LLM-based Digital Twin to Advance Early Detection of Mental Health and [MEDICAL…" at bounding box center [721, 324] width 648 height 19
click at [874, 88] on button "Bookmark" at bounding box center [873, 103] width 84 height 30
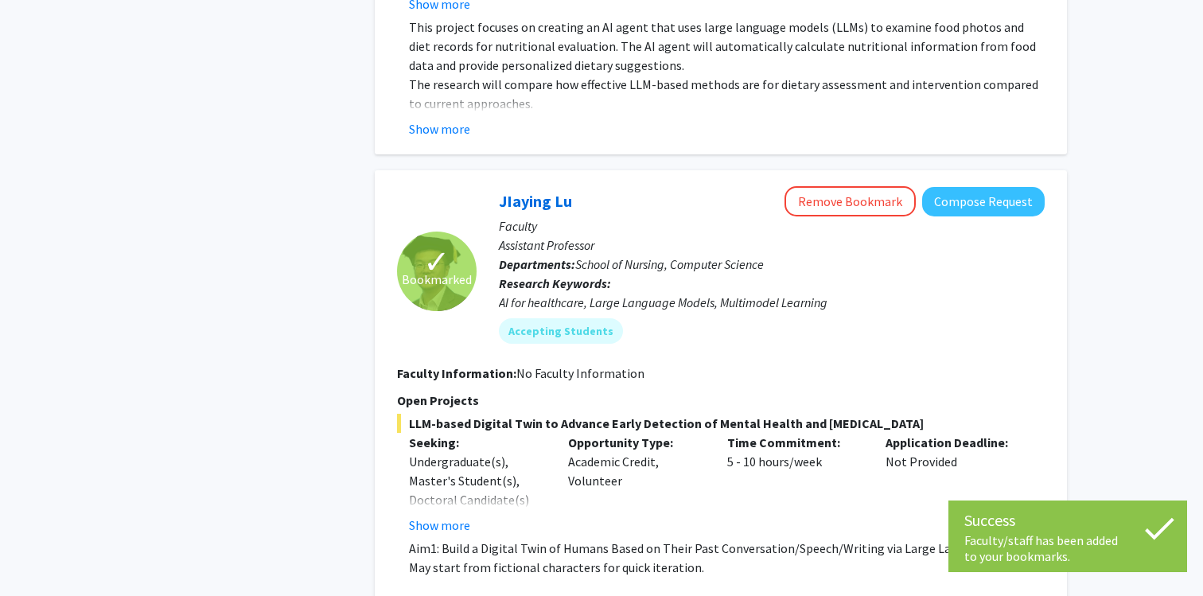
scroll to position [2986, 0]
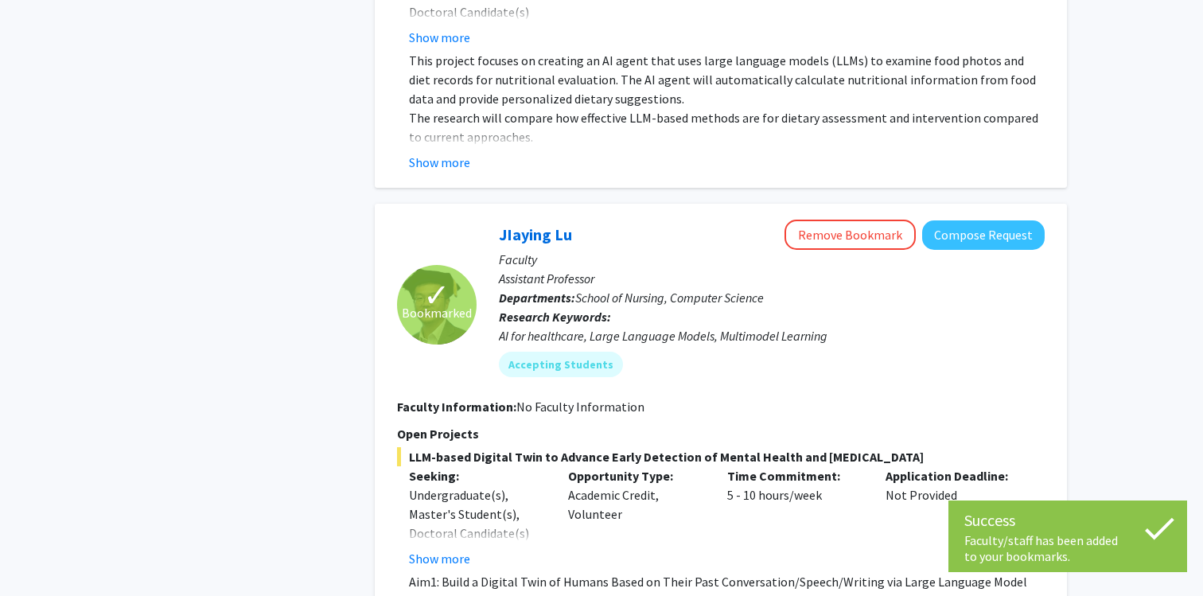
click at [606, 290] on span "School of Nursing, Computer Science" at bounding box center [669, 298] width 189 height 16
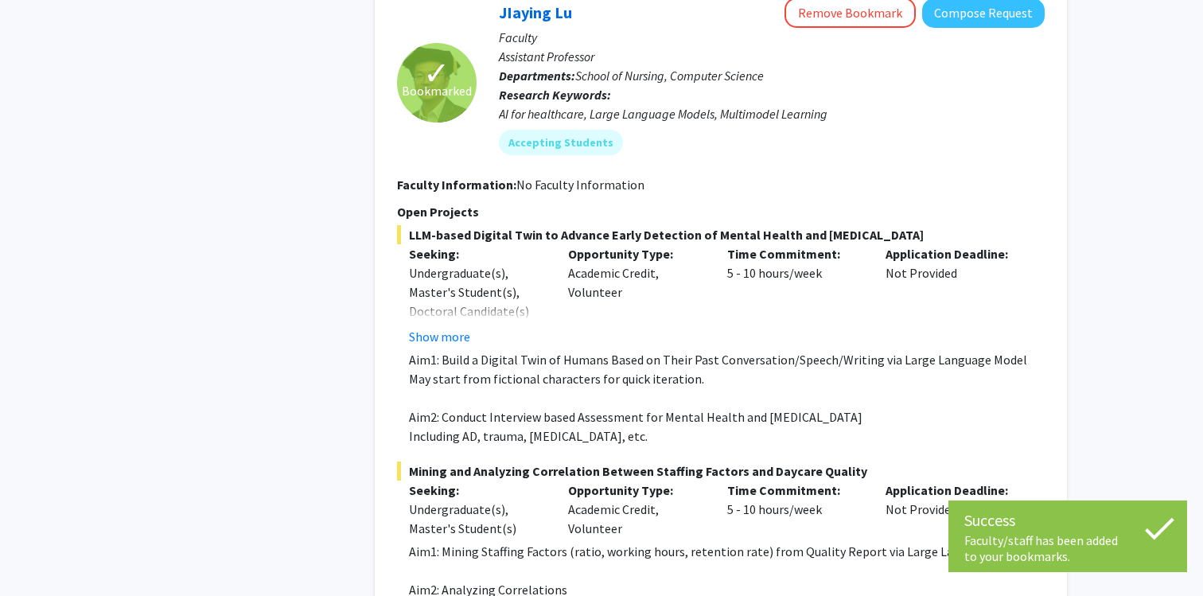
scroll to position [3238, 0]
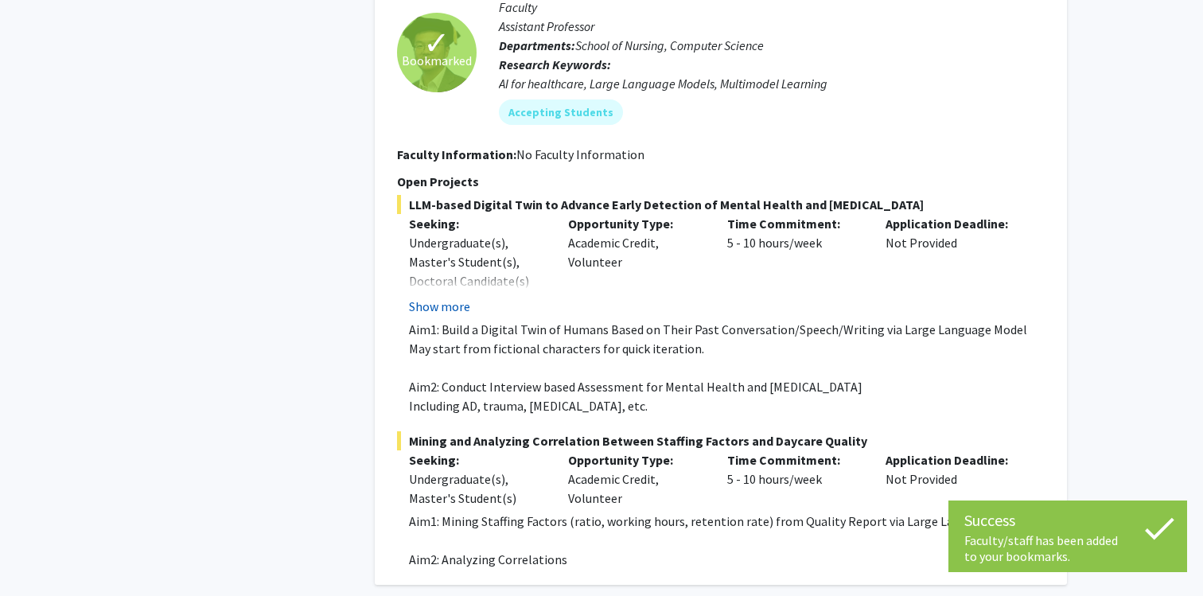
click at [438, 297] on button "Show more" at bounding box center [439, 306] width 61 height 19
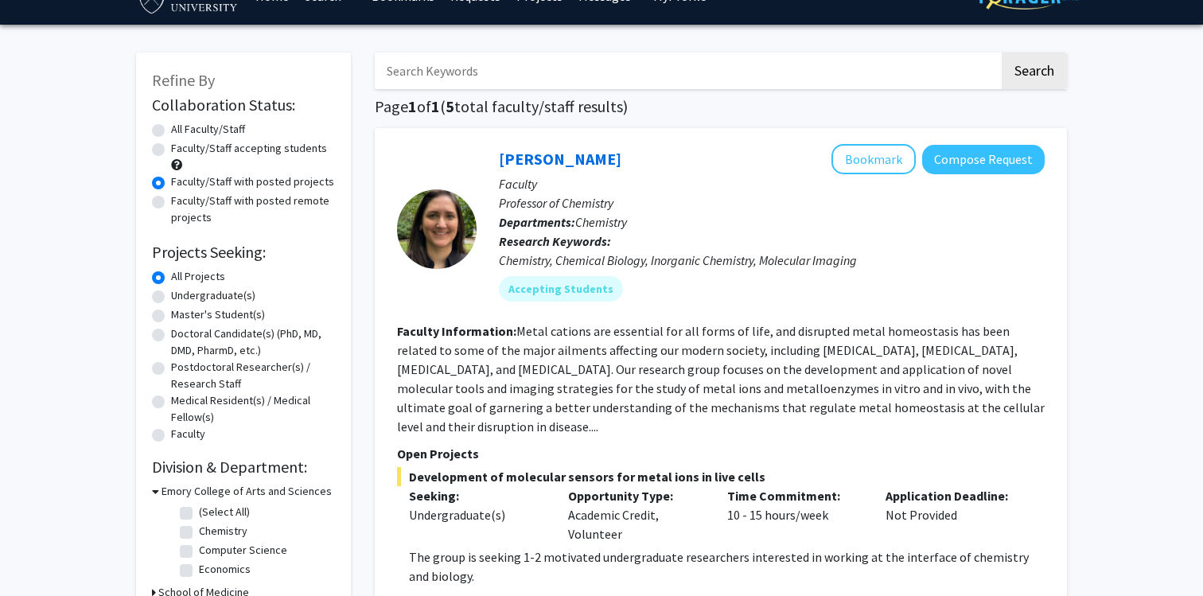
scroll to position [35, 0]
